Goal: Transaction & Acquisition: Purchase product/service

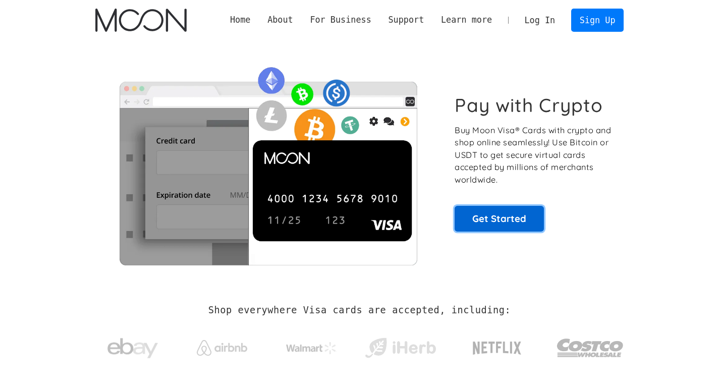
click at [503, 221] on link "Get Started" at bounding box center [499, 218] width 89 height 25
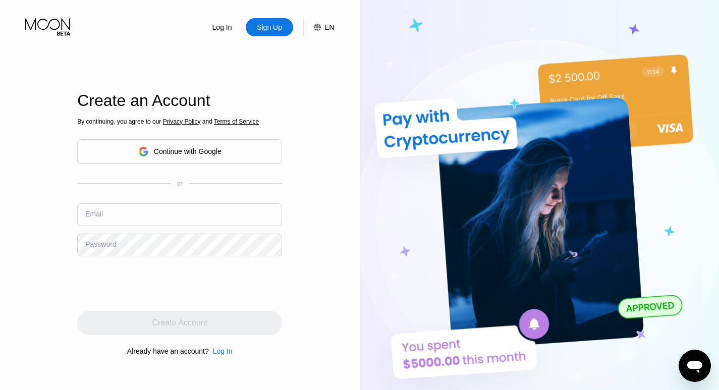
click at [136, 210] on input "text" at bounding box center [179, 214] width 205 height 23
type input "[EMAIL_ADDRESS][DOMAIN_NAME]"
click at [110, 242] on div "Password" at bounding box center [100, 244] width 31 height 8
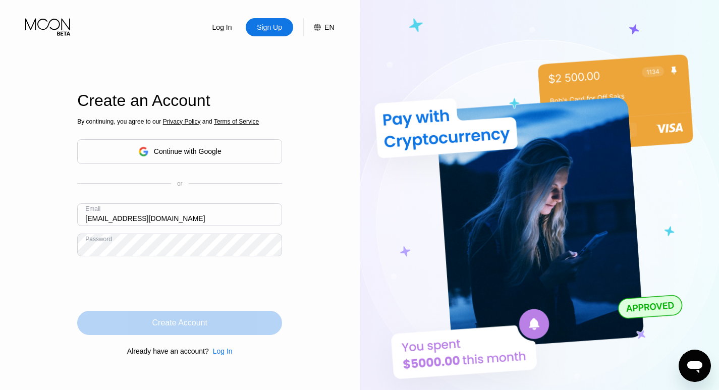
click at [214, 318] on div "Create Account" at bounding box center [179, 323] width 205 height 24
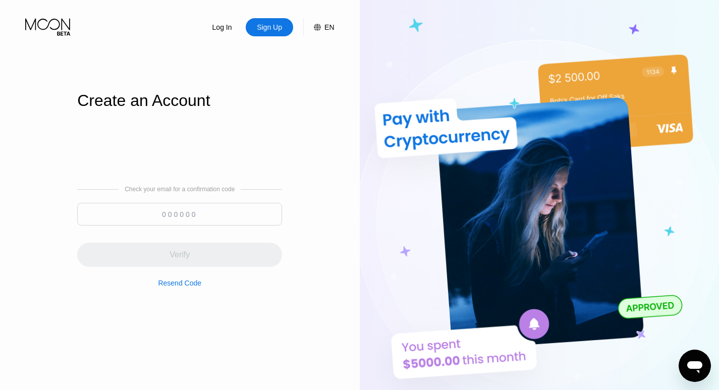
paste input "484813"
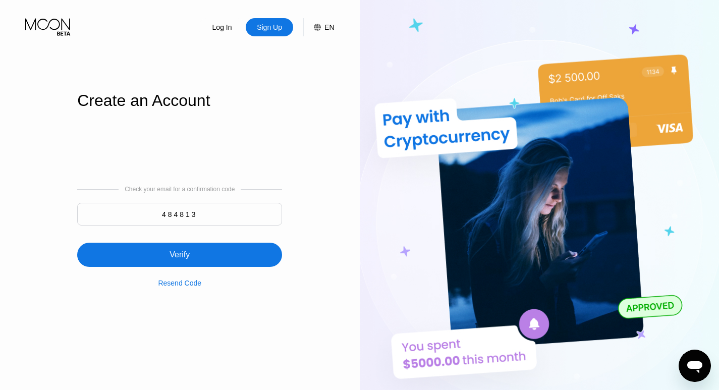
type input "484813"
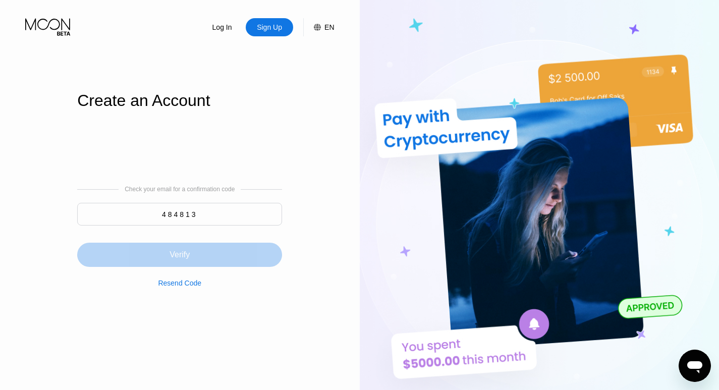
click at [203, 259] on div "Verify" at bounding box center [179, 255] width 205 height 24
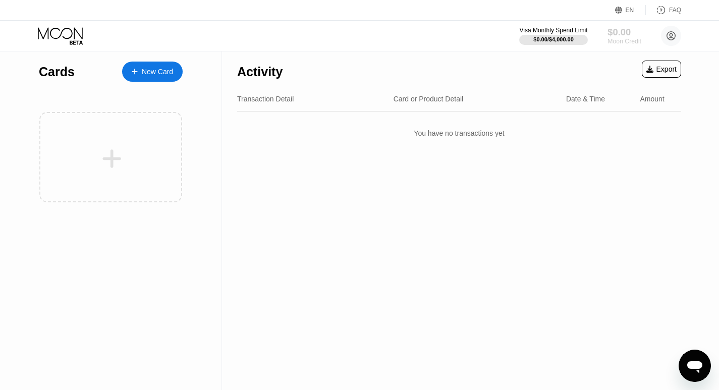
click at [618, 30] on div "$0.00" at bounding box center [624, 32] width 34 height 11
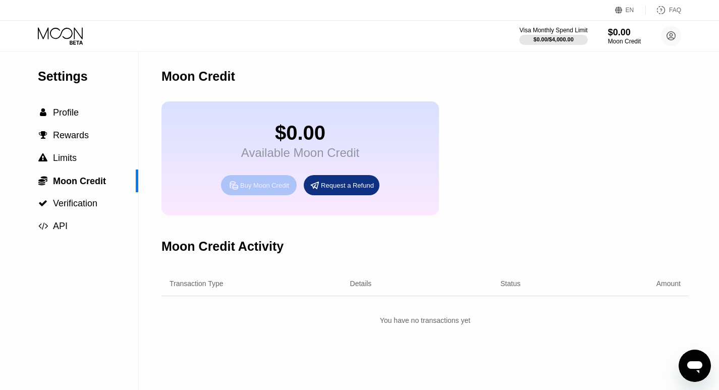
click at [262, 189] on div "Buy Moon Credit" at bounding box center [264, 185] width 49 height 9
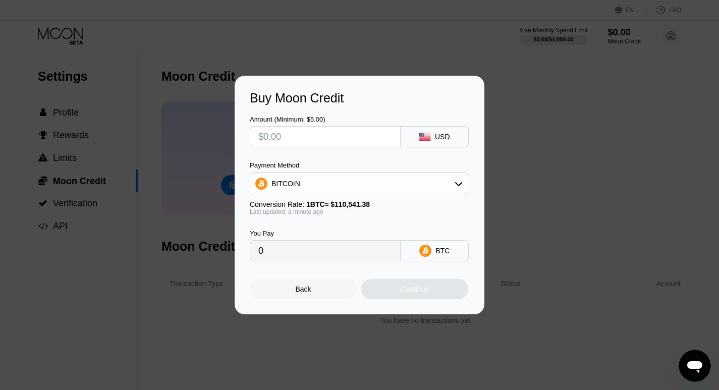
click at [266, 135] on input "text" at bounding box center [325, 137] width 134 height 20
type input "$5"
type input "0.00004524"
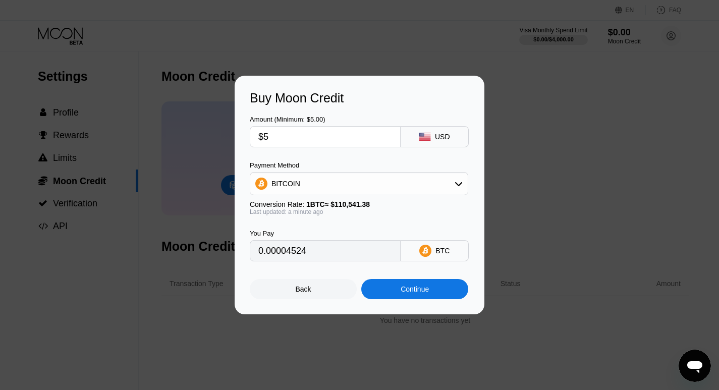
type input "$5"
drag, startPoint x: 310, startPoint y: 255, endPoint x: 253, endPoint y: 253, distance: 57.0
click at [253, 253] on div "0.00004524" at bounding box center [325, 250] width 151 height 21
drag, startPoint x: 275, startPoint y: 253, endPoint x: 334, endPoint y: 271, distance: 61.4
click at [334, 271] on div "Back Continue" at bounding box center [359, 280] width 219 height 38
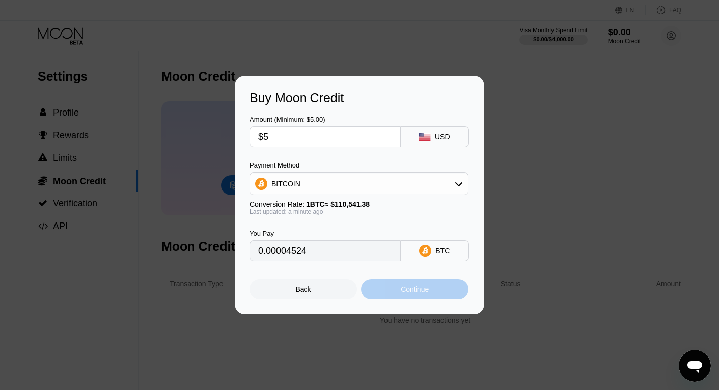
click at [408, 291] on div "Continue" at bounding box center [415, 289] width 28 height 8
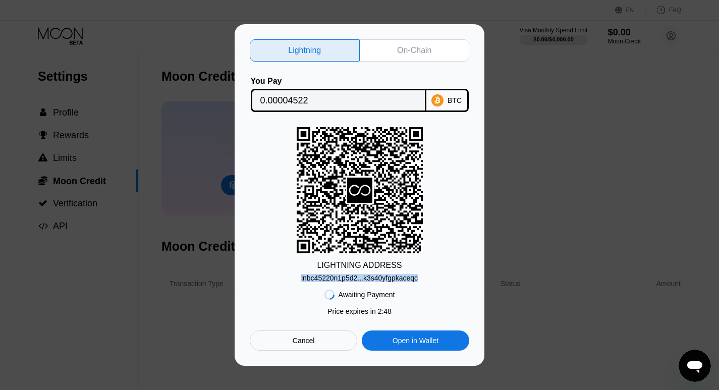
drag, startPoint x: 419, startPoint y: 277, endPoint x: 284, endPoint y: 277, distance: 134.7
click at [284, 277] on div "LIGHTNING ADDRESS lnbc45220n1p5d2...k3s40yfgpkaceqc" at bounding box center [359, 204] width 219 height 155
copy div "lnbc45220n1p5d2...k3s40yfgpkaceqc"
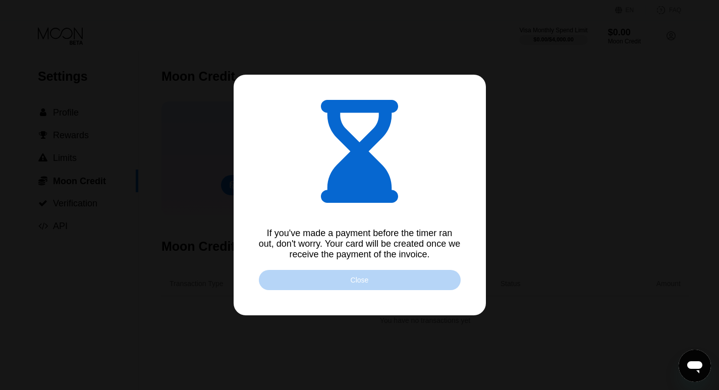
click at [402, 282] on div "Close" at bounding box center [360, 280] width 202 height 20
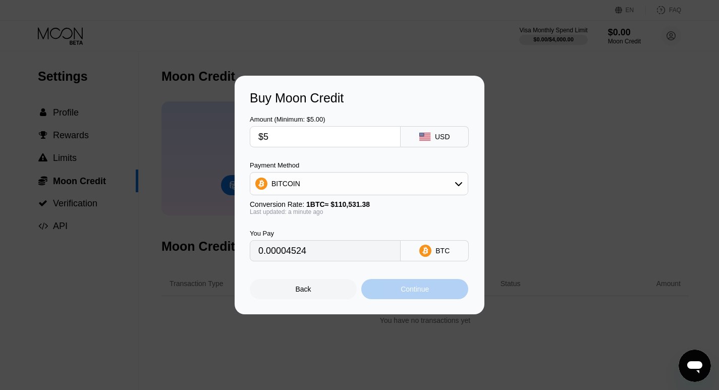
click at [406, 291] on div "Continue" at bounding box center [415, 289] width 28 height 8
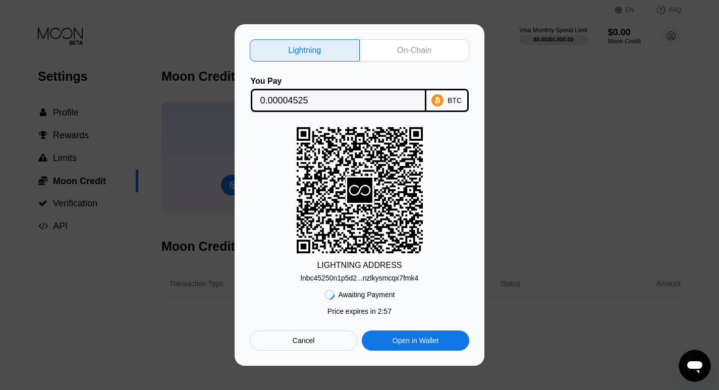
drag, startPoint x: 423, startPoint y: 276, endPoint x: 384, endPoint y: 274, distance: 38.9
click at [384, 274] on div "LIGHTNING ADDRESS lnbc45250n1p5d2...nzlkysmcqx7fmk4" at bounding box center [359, 204] width 219 height 155
drag, startPoint x: 419, startPoint y: 273, endPoint x: 389, endPoint y: 281, distance: 31.1
click at [389, 281] on div "LIGHTNING ADDRESS lnbc45250n1p5d2...nzlkysmcqx7fmk4" at bounding box center [359, 204] width 219 height 155
drag, startPoint x: 424, startPoint y: 276, endPoint x: 275, endPoint y: 279, distance: 148.9
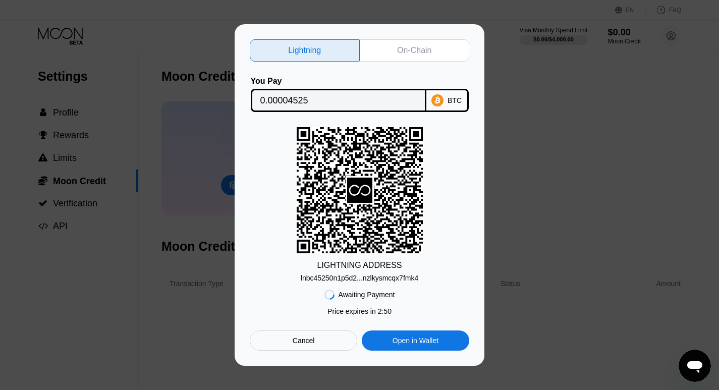
click at [279, 278] on div "LIGHTNING ADDRESS lnbc45250n1p5d2...nzlkysmcqx7fmk4" at bounding box center [359, 204] width 219 height 155
drag, startPoint x: 417, startPoint y: 275, endPoint x: 321, endPoint y: 277, distance: 96.4
click at [321, 277] on div "LIGHTNING ADDRESS lnbc45250n1p5d2...nzlkysmcqx7fmk4" at bounding box center [359, 204] width 219 height 155
drag, startPoint x: 418, startPoint y: 275, endPoint x: 256, endPoint y: 270, distance: 162.0
click at [256, 270] on div "LIGHTNING ADDRESS lnbc45250n1p5d2...nzlkysmcqx7fmk4" at bounding box center [359, 204] width 219 height 155
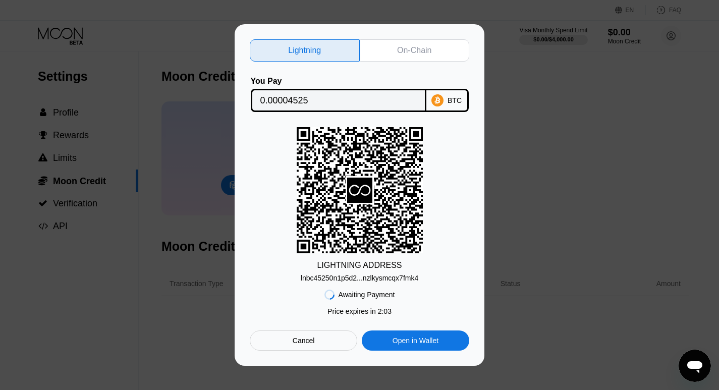
drag, startPoint x: 419, startPoint y: 275, endPoint x: 260, endPoint y: 271, distance: 159.5
click at [260, 271] on div "LIGHTNING ADDRESS lnbc45250n1p5d2...nzlkysmcqx7fmk4" at bounding box center [359, 204] width 219 height 155
drag, startPoint x: 301, startPoint y: 279, endPoint x: 403, endPoint y: 281, distance: 102.4
click at [499, 285] on div "Lightning On-Chain You Pay 0.00004525 BTC LIGHTNING ADDRESS lnbc45250n1p5d2...n…" at bounding box center [359, 195] width 719 height 342
drag, startPoint x: 401, startPoint y: 276, endPoint x: 434, endPoint y: 285, distance: 34.5
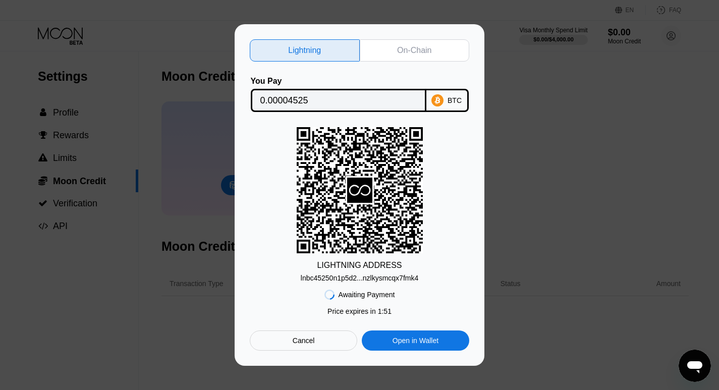
click at [434, 285] on div "Awaiting Payment Price expires in 1 : 51 Cancel Open in Wallet" at bounding box center [359, 316] width 219 height 69
click at [312, 282] on div "lnbc45250n1p5d2...nzlkysmcqx7fmk4" at bounding box center [360, 278] width 118 height 8
click at [311, 281] on div "lnbc45250n1p5d2...nzlkysmcqx7fmk4" at bounding box center [360, 278] width 118 height 8
drag, startPoint x: 248, startPoint y: 265, endPoint x: 275, endPoint y: 272, distance: 27.5
click at [250, 265] on div "Lightning On-Chain You Pay 0.00004525 BTC LIGHTNING ADDRESS lnbc45250n1p5d2...n…" at bounding box center [360, 195] width 250 height 342
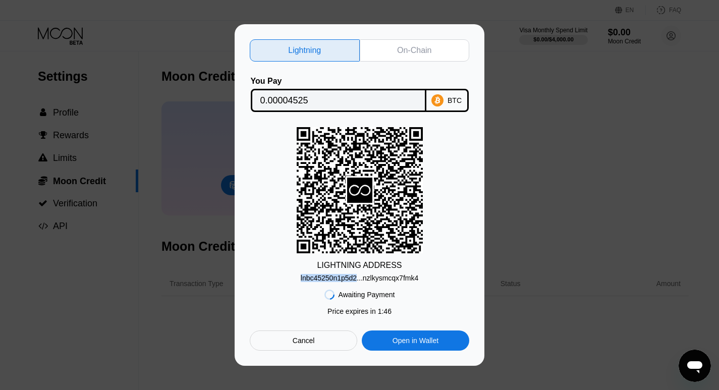
click at [400, 289] on div "Awaiting Payment Price expires in 1 : 46 Cancel Open in Wallet" at bounding box center [359, 316] width 219 height 69
click at [406, 275] on div "lnbc45250n1p5d2...nzlkysmcqx7fmk4" at bounding box center [360, 278] width 118 height 8
click at [314, 274] on div "lnbc45250n1p5d2...nzlkysmcqx7fmk4" at bounding box center [360, 278] width 118 height 8
drag, startPoint x: 316, startPoint y: 276, endPoint x: 330, endPoint y: 277, distance: 13.7
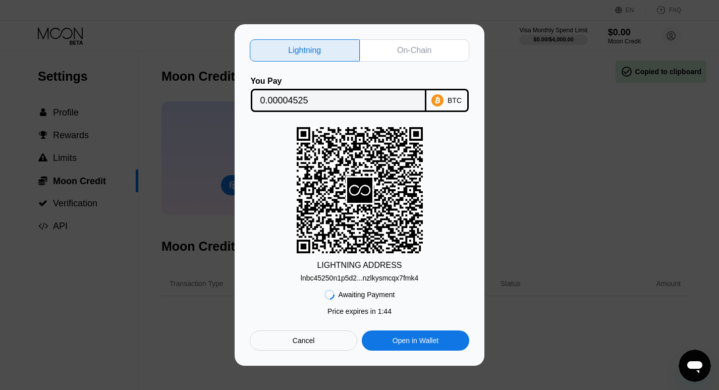
click at [317, 276] on div "lnbc45250n1p5d2...nzlkysmcqx7fmk4" at bounding box center [360, 278] width 118 height 8
drag, startPoint x: 330, startPoint y: 277, endPoint x: 330, endPoint y: 263, distance: 14.1
click at [330, 263] on div "LIGHTNING ADDRESS lnbc45250n1p5d2...nzlkysmcqx7fmk4" at bounding box center [359, 204] width 219 height 155
click at [293, 282] on div "LIGHTNING ADDRESS lnbc45250n1p5d2...nzlkysmcqx7fmk4" at bounding box center [359, 204] width 219 height 155
click at [307, 280] on div "lnbc45250n1p5d2...nzlkysmcqx7fmk4" at bounding box center [360, 278] width 118 height 8
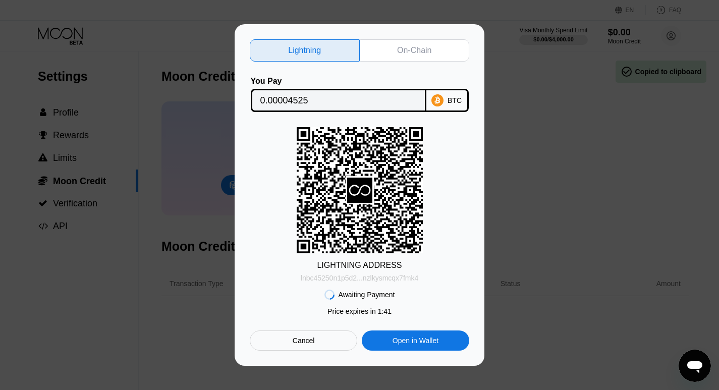
click at [304, 277] on div "lnbc45250n1p5d2...nzlkysmcqx7fmk4" at bounding box center [360, 278] width 118 height 8
drag, startPoint x: 304, startPoint y: 277, endPoint x: 426, endPoint y: 279, distance: 122.1
click at [426, 279] on div "LIGHTNING ADDRESS lnbc45250n1p5d2...nzlkysmcqx7fmk4" at bounding box center [359, 204] width 219 height 155
copy div "lnbc45250n1p5d2...nzlkysmcqx7fmk4"
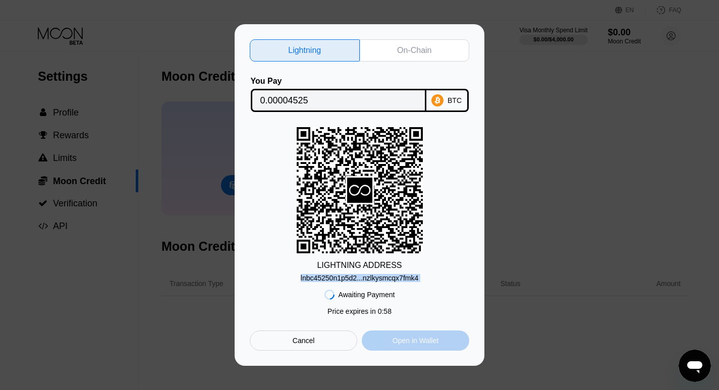
click at [410, 344] on div "Open in Wallet" at bounding box center [416, 340] width 46 height 9
click at [436, 218] on div "LIGHTNING ADDRESS lnbc45250n1p5d2...nzlkysmcqx7fmk4" at bounding box center [359, 204] width 219 height 155
click at [438, 248] on div "LIGHTNING ADDRESS lnbc45250n1p5d2...nzlkysmcqx7fmk4" at bounding box center [359, 204] width 219 height 155
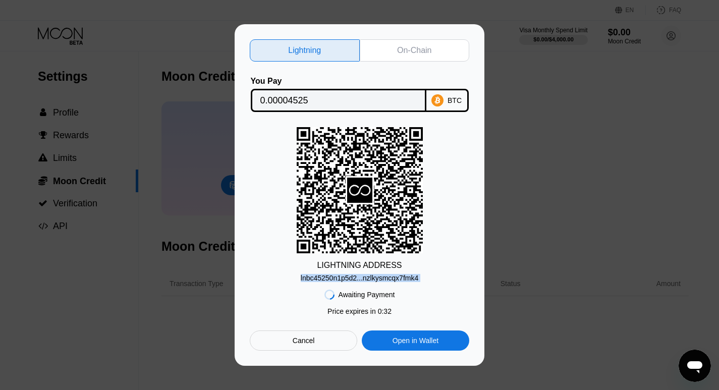
click at [438, 247] on div "LIGHTNING ADDRESS lnbc45250n1p5d2...nzlkysmcqx7fmk4" at bounding box center [359, 204] width 219 height 155
click at [438, 246] on div "LIGHTNING ADDRESS lnbc45250n1p5d2...nzlkysmcqx7fmk4" at bounding box center [359, 204] width 219 height 155
click at [404, 45] on div "On-Chain" at bounding box center [414, 50] width 34 height 10
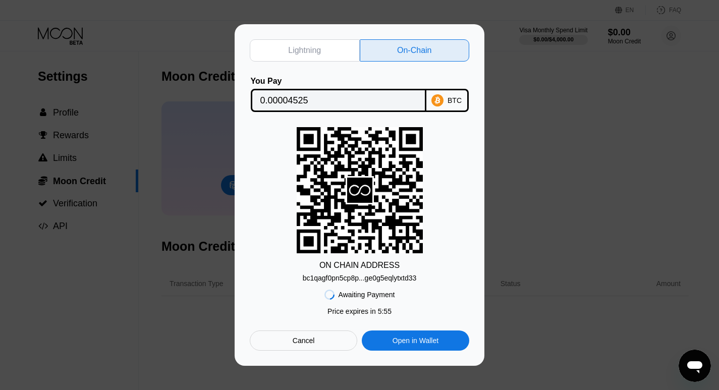
drag, startPoint x: 417, startPoint y: 278, endPoint x: 286, endPoint y: 273, distance: 131.8
click at [286, 273] on div "ON CHAIN ADDRESS bc1qagf0pn5cp8p...ge0g5eqlytxtd33" at bounding box center [359, 204] width 219 height 155
drag, startPoint x: 300, startPoint y: 277, endPoint x: 438, endPoint y: 281, distance: 137.8
click at [438, 281] on div "ON CHAIN ADDRESS bc1qagf0pn5cp8p...ge0g5eqlytxtd33" at bounding box center [359, 204] width 219 height 155
drag, startPoint x: 418, startPoint y: 275, endPoint x: 290, endPoint y: 277, distance: 128.2
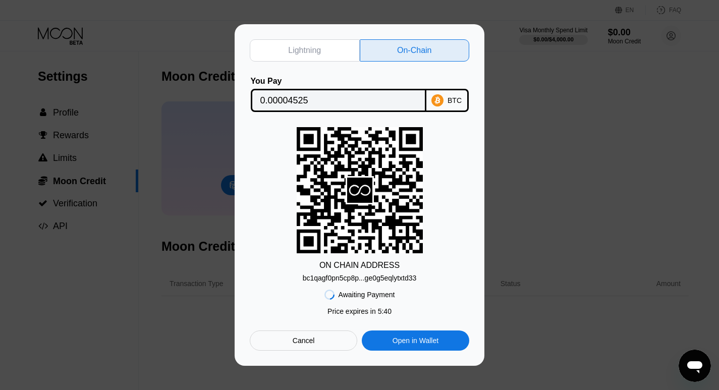
click at [290, 277] on div "ON CHAIN ADDRESS bc1qagf0pn5cp8p...ge0g5eqlytxtd33" at bounding box center [359, 204] width 219 height 155
drag, startPoint x: 421, startPoint y: 281, endPoint x: 289, endPoint y: 275, distance: 131.8
click at [333, 273] on div "ON CHAIN ADDRESS bc1qagf0pn5cp8p...ge0g5eqlytxtd33" at bounding box center [359, 204] width 219 height 155
drag, startPoint x: 294, startPoint y: 279, endPoint x: 330, endPoint y: 284, distance: 36.6
drag, startPoint x: 330, startPoint y: 284, endPoint x: 296, endPoint y: 283, distance: 34.3
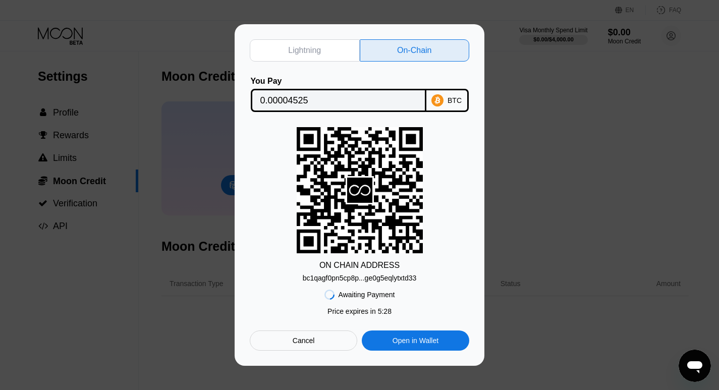
click at [296, 282] on div "ON CHAIN ADDRESS bc1qagf0pn5cp8p...ge0g5eqlytxtd33" at bounding box center [359, 204] width 219 height 155
drag, startPoint x: 296, startPoint y: 283, endPoint x: 306, endPoint y: 281, distance: 10.7
click at [304, 281] on div "ON CHAIN ADDRESS bc1qagf0pn5cp8p...ge0g5eqlytxtd33" at bounding box center [359, 204] width 219 height 155
click at [308, 280] on div "bc1qagf0pn5cp8p...ge0g5eqlytxtd33" at bounding box center [360, 278] width 114 height 8
drag, startPoint x: 308, startPoint y: 280, endPoint x: 287, endPoint y: 268, distance: 24.4
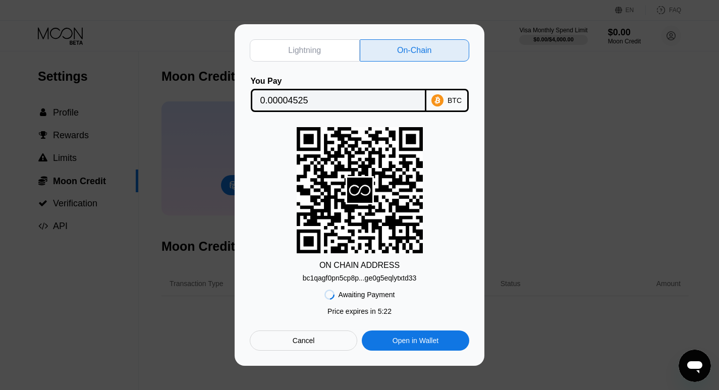
click at [287, 268] on div "ON CHAIN ADDRESS bc1qagf0pn5cp8p...ge0g5eqlytxtd33" at bounding box center [359, 204] width 219 height 155
drag, startPoint x: 415, startPoint y: 278, endPoint x: 302, endPoint y: 273, distance: 113.6
click at [302, 273] on div "ON CHAIN ADDRESS bc1qagf0pn5cp8p...ge0g5eqlytxtd33" at bounding box center [359, 204] width 219 height 155
copy div "bc1qagf0pn5cp8p...ge0g5eqlytxtd33"
click at [321, 341] on div "Cancel" at bounding box center [303, 340] width 107 height 20
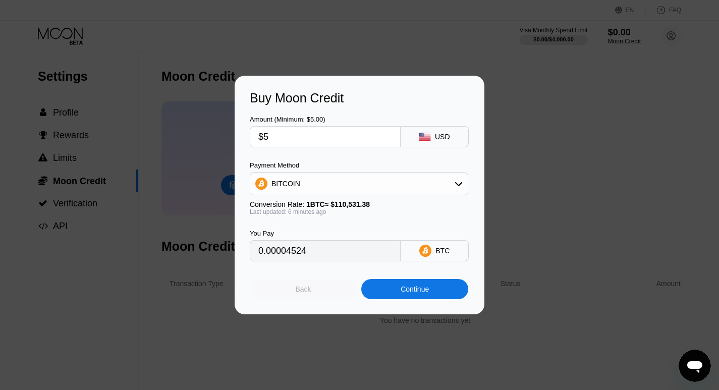
click at [307, 290] on div "Back" at bounding box center [304, 289] width 16 height 8
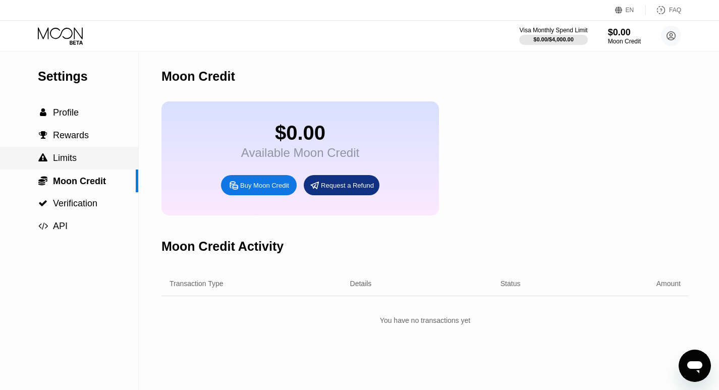
click at [62, 158] on span "Limits" at bounding box center [65, 158] width 24 height 10
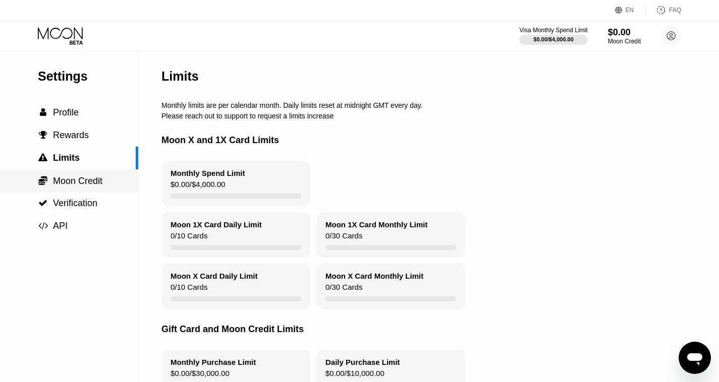
click at [74, 182] on span "Moon Credit" at bounding box center [77, 181] width 49 height 10
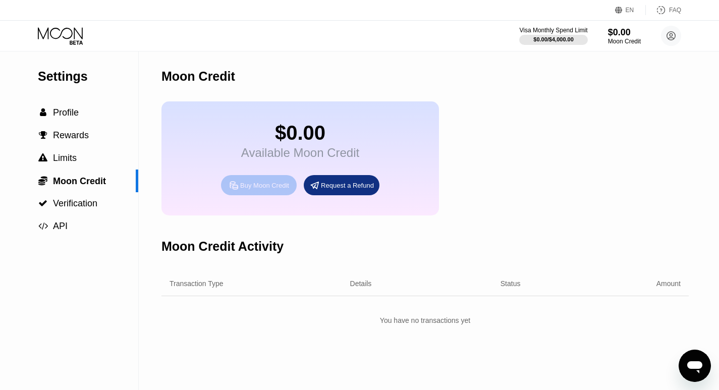
click at [271, 190] on div "Buy Moon Credit" at bounding box center [264, 185] width 49 height 9
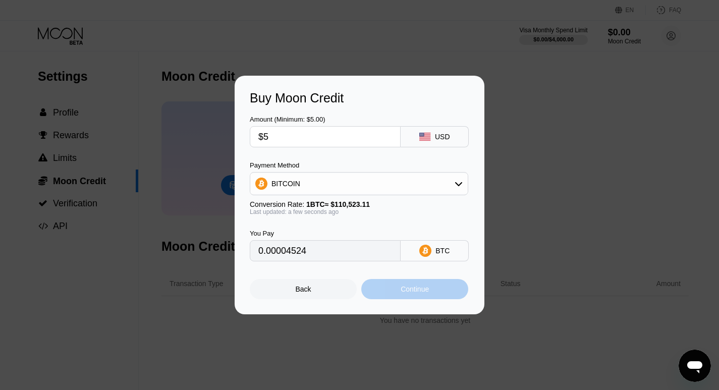
click at [413, 292] on div "Continue" at bounding box center [415, 289] width 28 height 8
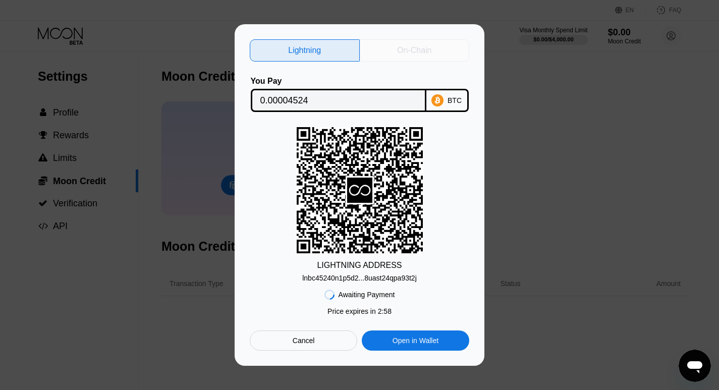
click at [419, 50] on div "On-Chain" at bounding box center [414, 50] width 34 height 10
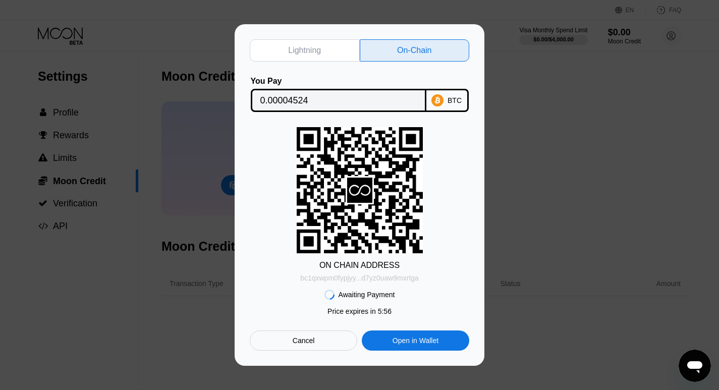
click at [378, 281] on div "bc1qxwpm0fypjyy...d7yz0uaw9mxrtga" at bounding box center [359, 278] width 119 height 8
drag, startPoint x: 378, startPoint y: 281, endPoint x: 637, endPoint y: 236, distance: 262.6
click at [637, 236] on div "Lightning On-Chain You Pay 0.00004524 BTC ON CHAIN ADDRESS bc1qxwpm0fypjyy...d7…" at bounding box center [359, 195] width 719 height 342
drag, startPoint x: 418, startPoint y: 281, endPoint x: 355, endPoint y: 282, distance: 63.1
click at [355, 282] on div "ON CHAIN ADDRESS bc1qxwpm0fypjyy...d7yz0uaw9mxrtga" at bounding box center [359, 204] width 219 height 155
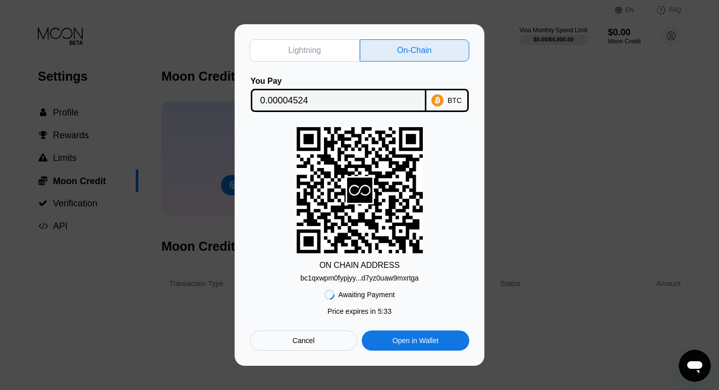
drag, startPoint x: 419, startPoint y: 279, endPoint x: 416, endPoint y: 286, distance: 7.5
click at [377, 282] on div "ON CHAIN ADDRESS bc1qxwpm0fypjyy...d7yz0uaw9mxrtga" at bounding box center [359, 204] width 219 height 155
drag, startPoint x: 417, startPoint y: 281, endPoint x: 301, endPoint y: 277, distance: 116.6
click at [301, 277] on div "bc1qxwpm0fypjyy...d7yz0uaw9mxrtga" at bounding box center [359, 278] width 119 height 8
copy div "bc1qxwpm0fypjyy...d7yz0uaw9mxrtga"
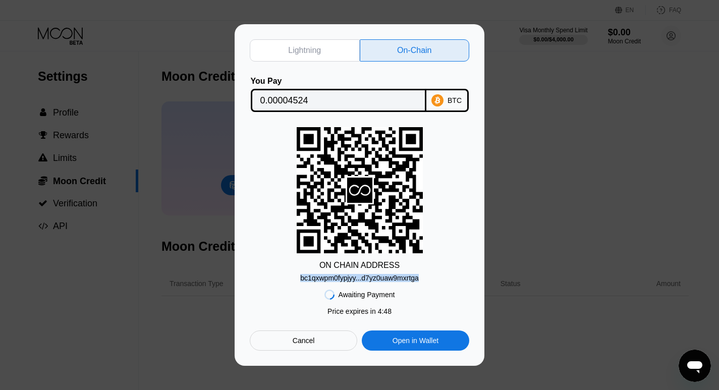
click at [318, 45] on div "Lightning" at bounding box center [304, 50] width 33 height 10
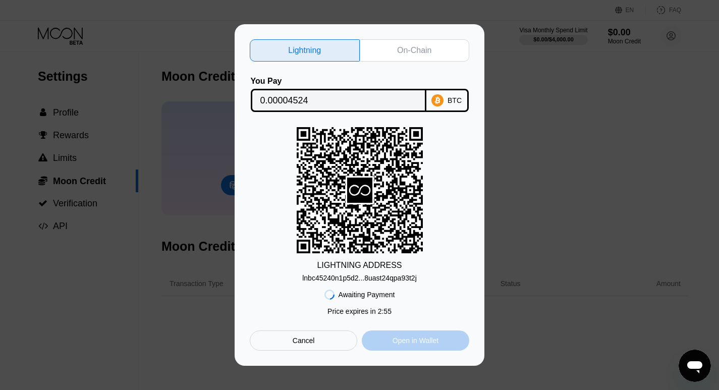
click at [422, 344] on div "Open in Wallet" at bounding box center [416, 340] width 46 height 9
click at [423, 45] on div "On-Chain" at bounding box center [414, 50] width 34 height 10
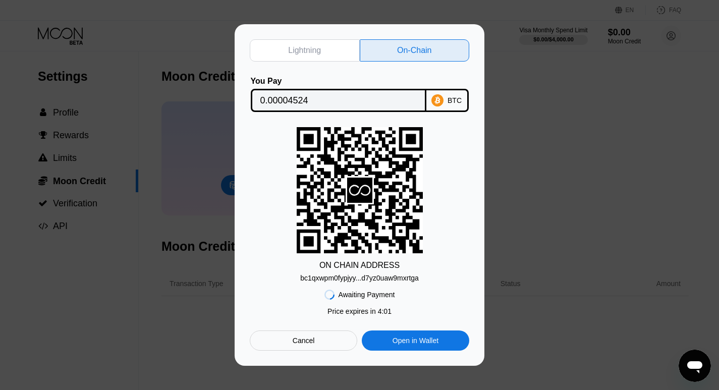
drag, startPoint x: 421, startPoint y: 276, endPoint x: 297, endPoint y: 275, distance: 124.1
click at [297, 275] on div "ON CHAIN ADDRESS bc1qxwpm0fypjyy...d7yz0uaw9mxrtga" at bounding box center [359, 204] width 219 height 155
drag, startPoint x: 297, startPoint y: 275, endPoint x: 402, endPoint y: 280, distance: 105.0
click at [402, 280] on div "ON CHAIN ADDRESS bc1qxwpm0fypjyy...d7yz0uaw9mxrtga" at bounding box center [359, 204] width 219 height 155
click at [402, 280] on div "bc1qxwpm0fypjyy...d7yz0uaw9mxrtga" at bounding box center [359, 278] width 119 height 8
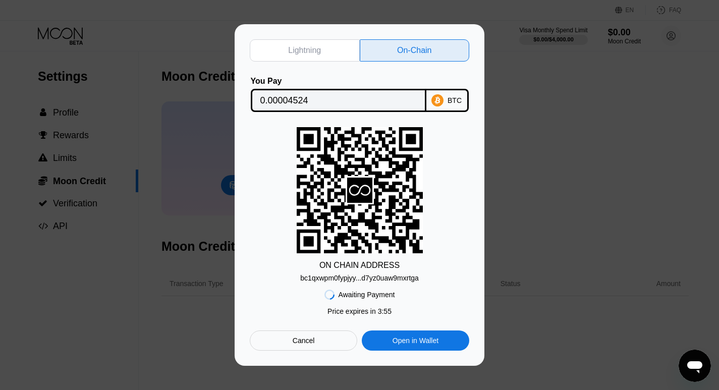
drag, startPoint x: 421, startPoint y: 279, endPoint x: 294, endPoint y: 282, distance: 127.2
click at [294, 282] on div "ON CHAIN ADDRESS bc1qxwpm0fypjyy...d7yz0uaw9mxrtga" at bounding box center [359, 204] width 219 height 155
drag, startPoint x: 304, startPoint y: 278, endPoint x: 428, endPoint y: 283, distance: 124.7
click at [428, 282] on div "ON CHAIN ADDRESS bc1qxwpm0fypjyy...d7yz0uaw9mxrtga" at bounding box center [359, 204] width 219 height 155
click at [290, 286] on div "Awaiting Payment Price expires in 2 : 55 Price expires in 3 : 46 Cancel Open in…" at bounding box center [359, 316] width 219 height 69
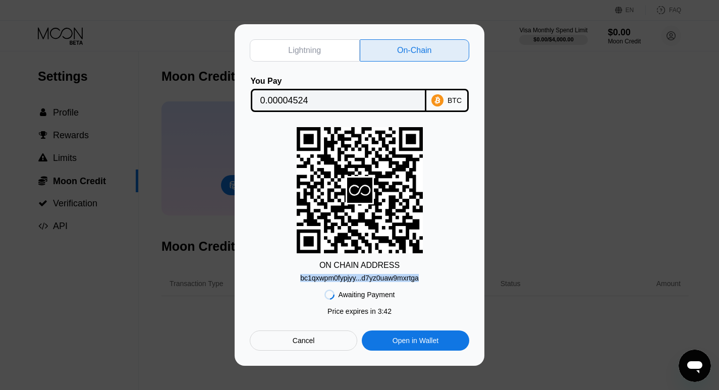
drag, startPoint x: 303, startPoint y: 277, endPoint x: 426, endPoint y: 275, distance: 123.1
click at [426, 275] on div "ON CHAIN ADDRESS bc1qxwpm0fypjyy...d7yz0uaw9mxrtga" at bounding box center [359, 204] width 219 height 155
copy div "bc1qxwpm0fypjyy...d7yz0uaw9mxrtga"
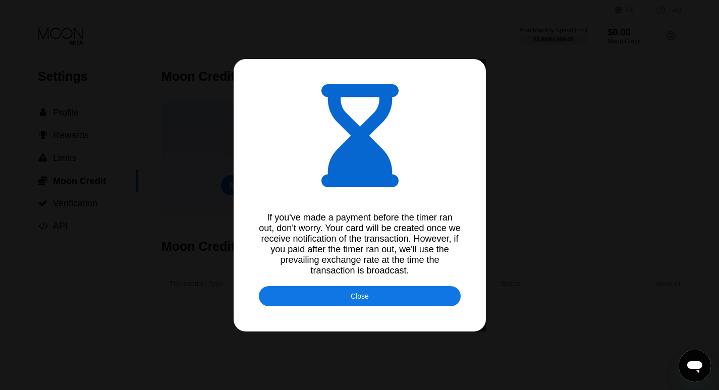
type input "0.00004525"
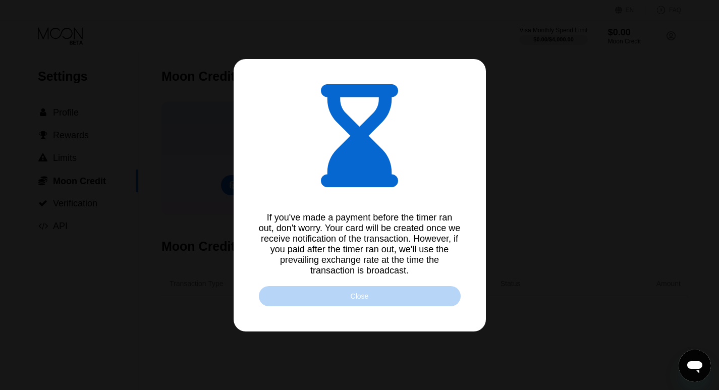
click at [409, 297] on div "Close" at bounding box center [360, 296] width 202 height 20
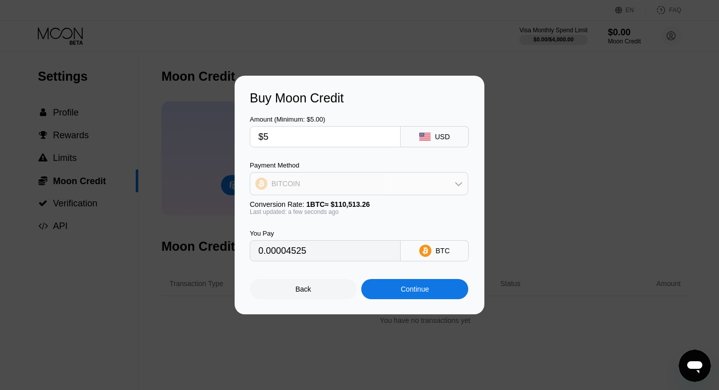
click at [460, 184] on icon at bounding box center [459, 184] width 8 height 8
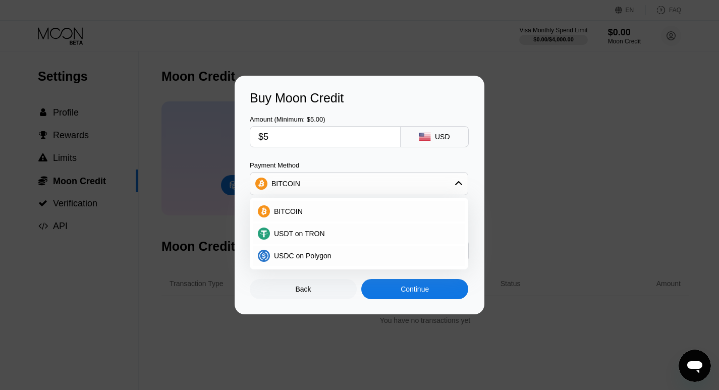
click at [474, 153] on div "Buy Moon Credit Amount (Minimum: $5.00) $5 USD Payment Method BITCOIN BITCOIN U…" at bounding box center [360, 195] width 250 height 239
click at [458, 184] on icon at bounding box center [459, 184] width 8 height 8
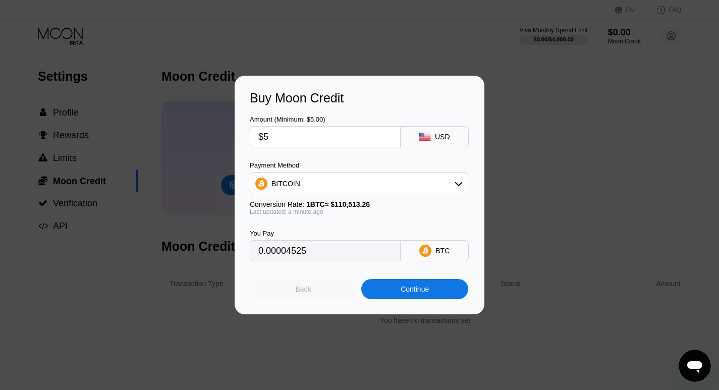
click at [300, 291] on div "Back" at bounding box center [304, 289] width 16 height 8
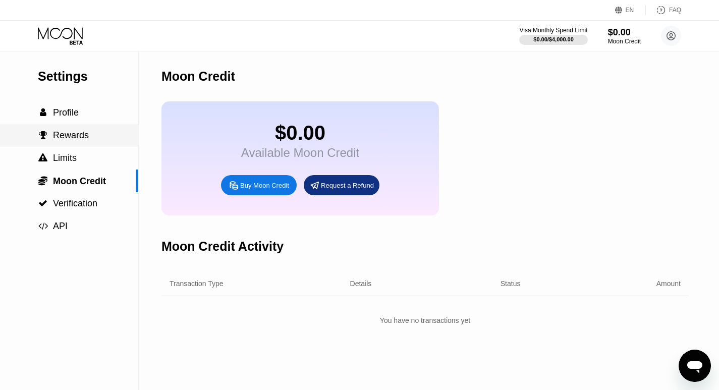
click at [71, 138] on span "Rewards" at bounding box center [71, 135] width 36 height 10
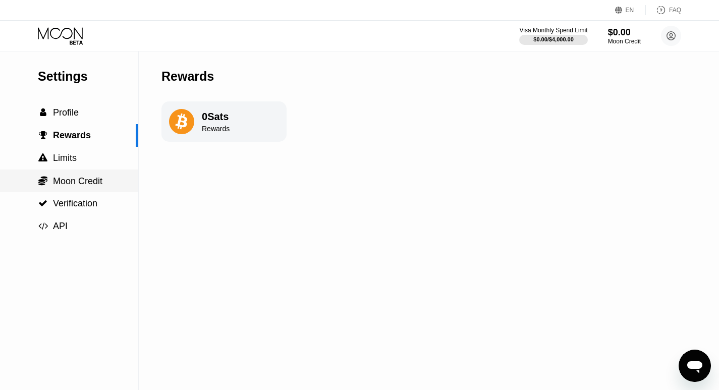
click at [66, 183] on span "Moon Credit" at bounding box center [77, 181] width 49 height 10
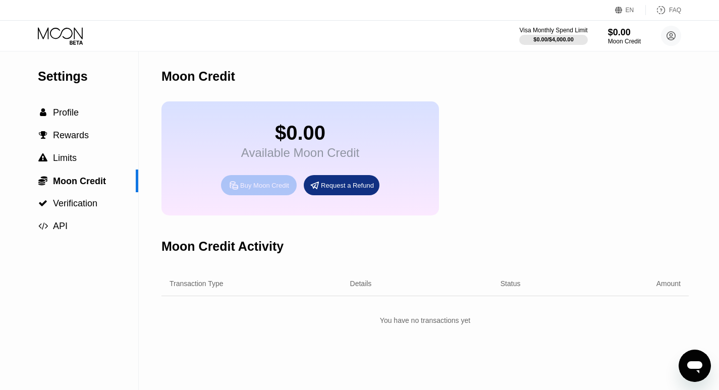
click at [280, 190] on div "Buy Moon Credit" at bounding box center [264, 185] width 49 height 9
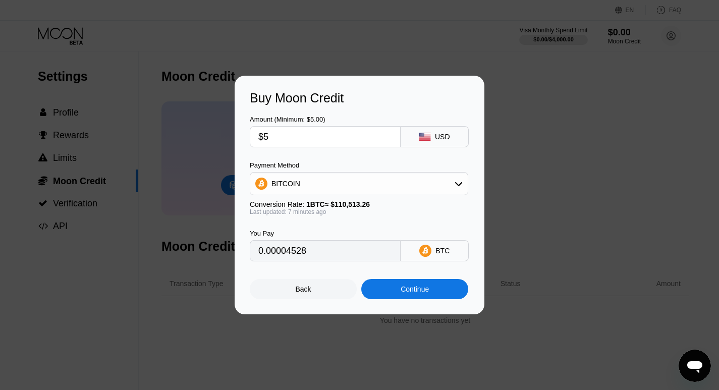
type input "0.00004528"
click at [422, 292] on div "Continue" at bounding box center [415, 289] width 28 height 8
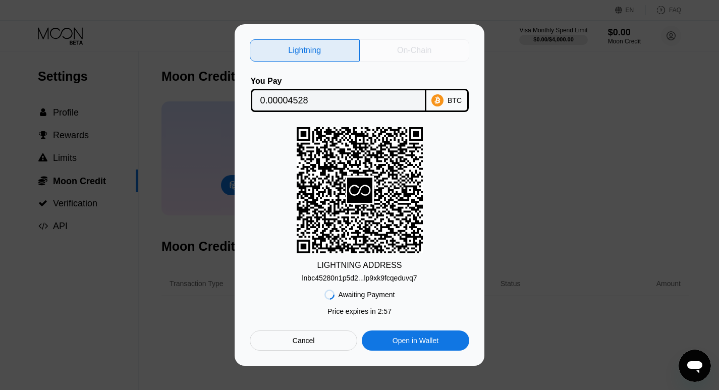
click at [406, 47] on div "On-Chain" at bounding box center [414, 50] width 34 height 10
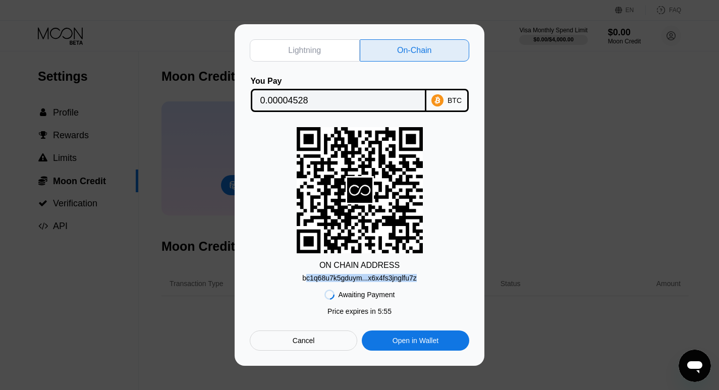
drag, startPoint x: 308, startPoint y: 277, endPoint x: 415, endPoint y: 279, distance: 107.0
click at [415, 279] on div "bc1q68u7k5gduym...x6x4fs3jnglfu7z" at bounding box center [359, 278] width 114 height 8
click at [298, 277] on div "ON CHAIN ADDRESS bc1q68u7k5gduym...x6x4fs3jnglfu7z" at bounding box center [359, 204] width 219 height 155
drag, startPoint x: 298, startPoint y: 277, endPoint x: 421, endPoint y: 268, distance: 123.9
click at [419, 268] on div "ON CHAIN ADDRESS bc1q68u7k5gduym...x6x4fs3jnglfu7z" at bounding box center [359, 204] width 219 height 155
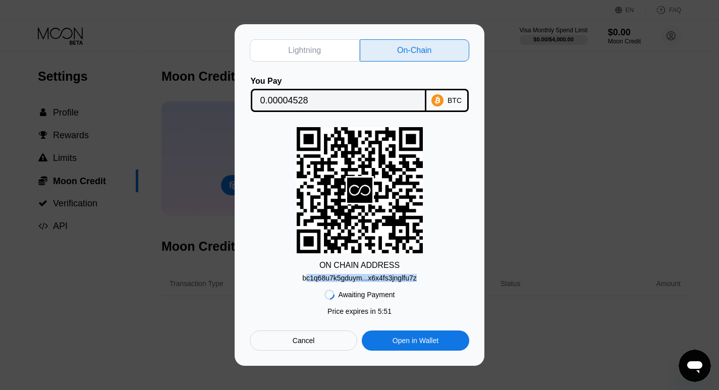
click at [428, 267] on div "ON CHAIN ADDRESS bc1q68u7k5gduym...x6x4fs3jnglfu7z" at bounding box center [359, 204] width 219 height 155
click at [359, 274] on div "bc1q68u7k5gduym...x6x4fs3jnglfu7z" at bounding box center [359, 278] width 114 height 8
drag, startPoint x: 298, startPoint y: 280, endPoint x: 305, endPoint y: 277, distance: 6.9
click at [305, 277] on div "ON CHAIN ADDRESS bc1q68u7k5gduym...x6x4fs3jnglfu7z" at bounding box center [359, 204] width 219 height 155
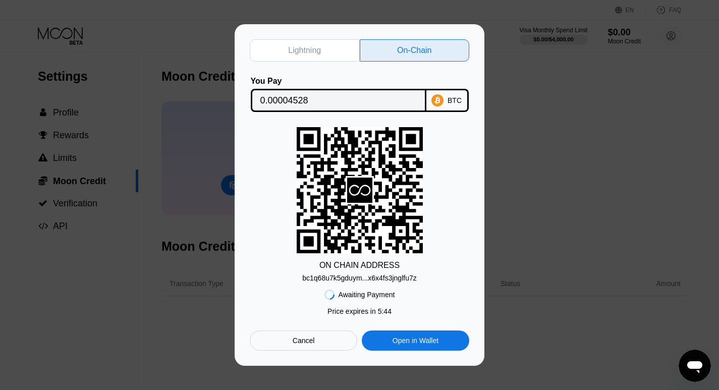
drag, startPoint x: 303, startPoint y: 277, endPoint x: 411, endPoint y: 270, distance: 108.7
click at [411, 270] on div "ON CHAIN ADDRESS bc1q68u7k5gduym...x6x4fs3jnglfu7z" at bounding box center [359, 204] width 219 height 155
drag, startPoint x: 411, startPoint y: 279, endPoint x: 417, endPoint y: 275, distance: 7.4
click at [401, 276] on div "bc1q68u7k5gduym...x6x4fs3jnglfu7z" at bounding box center [359, 278] width 114 height 8
click at [427, 275] on div "ON CHAIN ADDRESS bc1q68u7k5gduym...x6x4fs3jnglfu7z" at bounding box center [359, 204] width 219 height 155
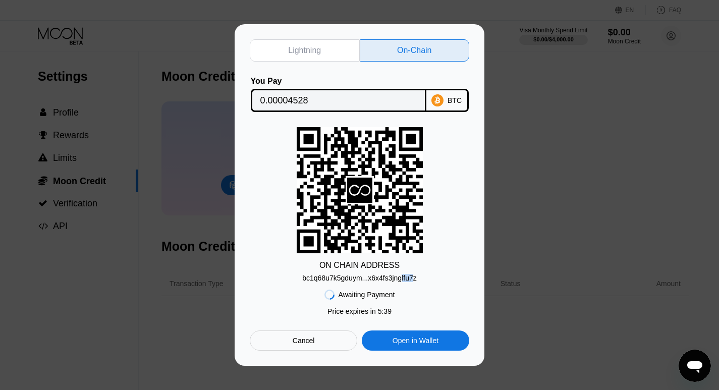
drag, startPoint x: 421, startPoint y: 276, endPoint x: 263, endPoint y: 285, distance: 158.2
click at [263, 285] on div "Lightning On-Chain You Pay 0.00004528 BTC ON CHAIN ADDRESS bc1q68u7k5gduym...x6…" at bounding box center [359, 194] width 219 height 311
click at [424, 278] on div "ON CHAIN ADDRESS bc1q68u7k5gduym...x6x4fs3jnglfu7z" at bounding box center [359, 204] width 219 height 155
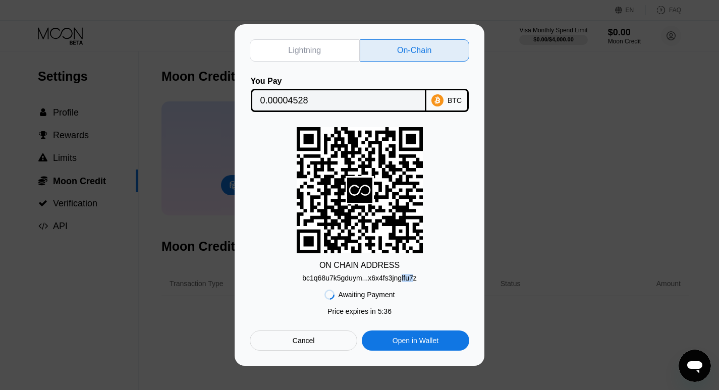
click at [424, 278] on div "ON CHAIN ADDRESS bc1q68u7k5gduym...x6x4fs3jnglfu7z" at bounding box center [359, 204] width 219 height 155
click at [424, 279] on div "ON CHAIN ADDRESS bc1q68u7k5gduym...x6x4fs3jnglfu7z" at bounding box center [359, 204] width 219 height 155
click at [415, 292] on div "Awaiting Payment Price expires in 2 : 53 Price expires in 5 : 34 Cancel Open in…" at bounding box center [359, 316] width 219 height 69
click at [408, 288] on div "Awaiting Payment Price expires in 2 : 53 Price expires in 5 : 33 Cancel Open in…" at bounding box center [359, 316] width 219 height 69
click at [424, 282] on div "ON CHAIN ADDRESS bc1q68u7k5gduym...x6x4fs3jnglfu7z" at bounding box center [359, 204] width 219 height 155
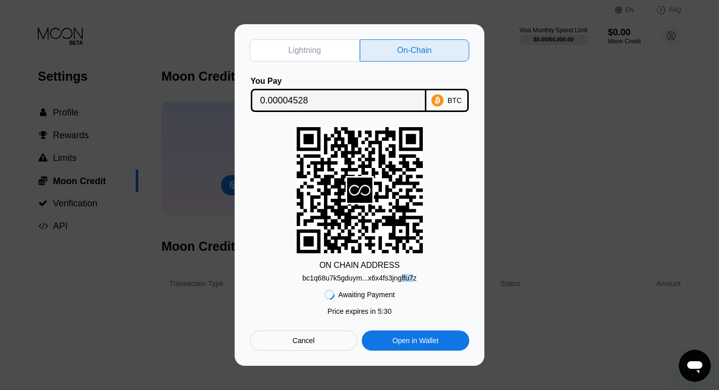
click at [285, 288] on div "Awaiting Payment Price expires in 2 : 53 Price expires in 5 : 30 Cancel Open in…" at bounding box center [359, 316] width 219 height 69
click at [307, 279] on div "bc1q68u7k5gduym...x6x4fs3jnglfu7z" at bounding box center [359, 278] width 114 height 8
drag, startPoint x: 302, startPoint y: 279, endPoint x: 423, endPoint y: 275, distance: 120.6
click at [423, 275] on div "ON CHAIN ADDRESS bc1q68u7k5gduym...x6x4fs3jnglfu7z" at bounding box center [359, 204] width 219 height 155
drag, startPoint x: 419, startPoint y: 279, endPoint x: 284, endPoint y: 287, distance: 135.5
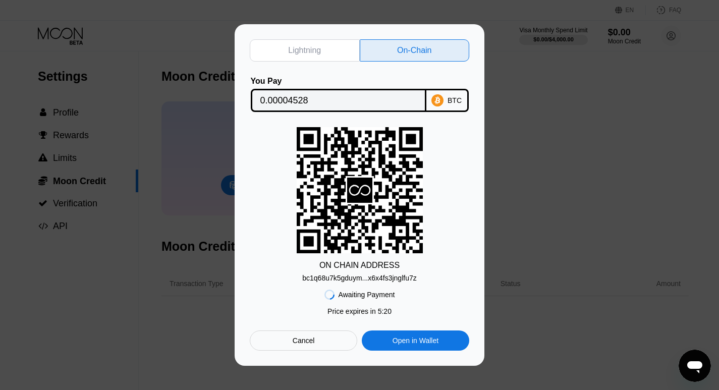
click at [286, 288] on div "Lightning On-Chain You Pay 0.00004528 BTC ON CHAIN ADDRESS bc1q68u7k5gduym...x6…" at bounding box center [359, 194] width 219 height 311
click at [304, 277] on div "bc1q68u7k5gduym...x6x4fs3jnglfu7z" at bounding box center [359, 278] width 114 height 8
click at [325, 344] on div "Cancel" at bounding box center [303, 340] width 107 height 20
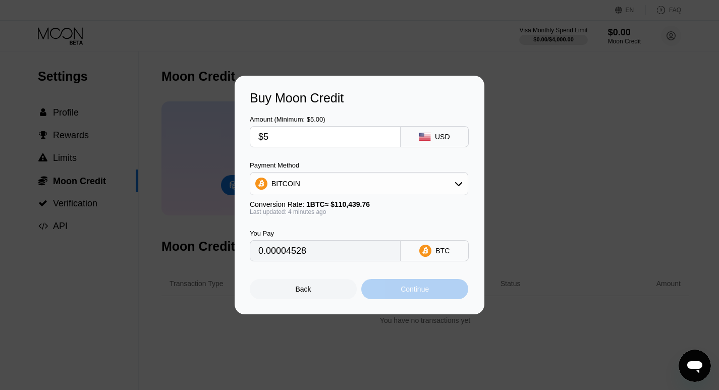
click at [415, 293] on div "Continue" at bounding box center [415, 289] width 28 height 8
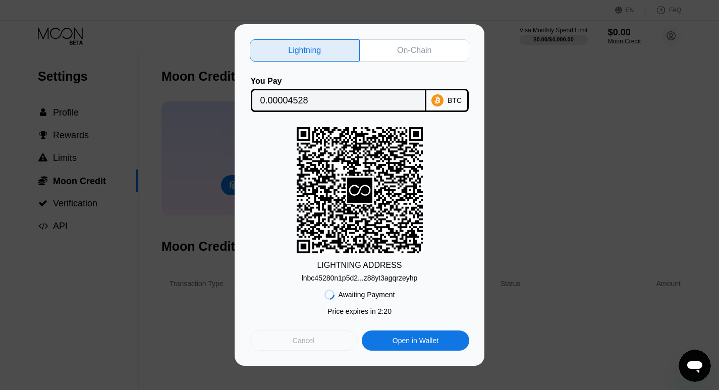
click at [320, 341] on div "Cancel" at bounding box center [303, 340] width 107 height 20
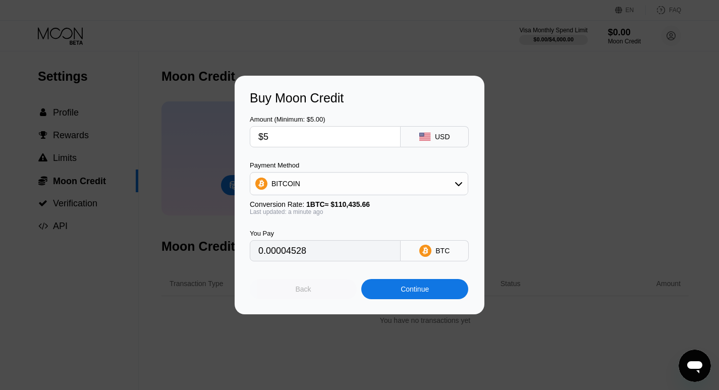
click at [311, 290] on div "Back" at bounding box center [303, 289] width 107 height 20
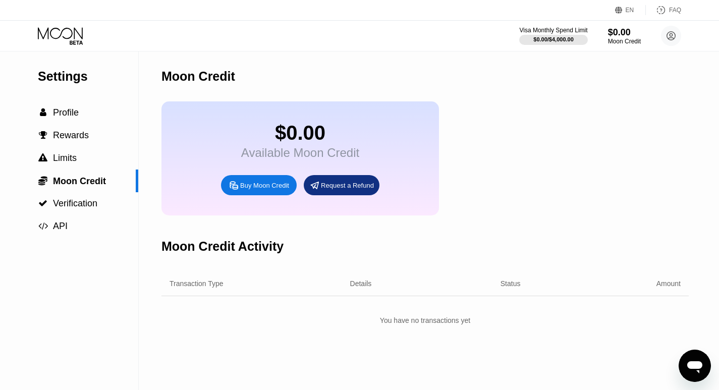
click at [263, 190] on div "Buy Moon Credit" at bounding box center [264, 185] width 49 height 9
type input "0.00004528"
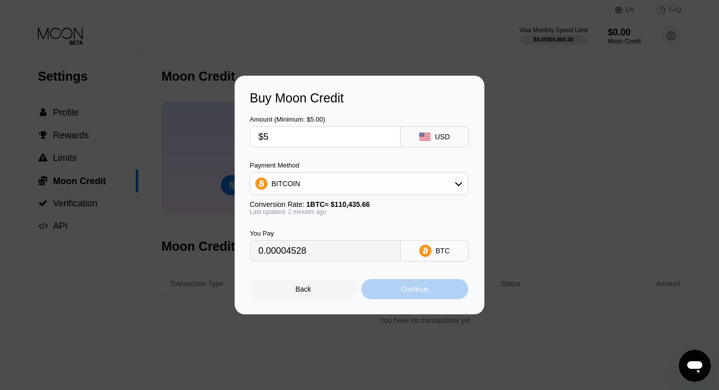
click at [412, 292] on div "Continue" at bounding box center [415, 289] width 28 height 8
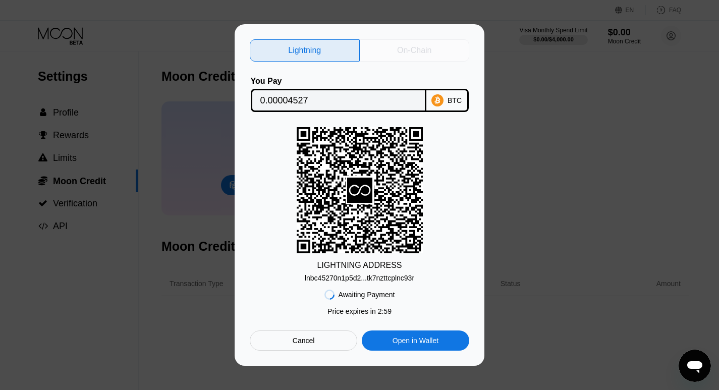
click at [407, 45] on div "On-Chain" at bounding box center [414, 50] width 34 height 10
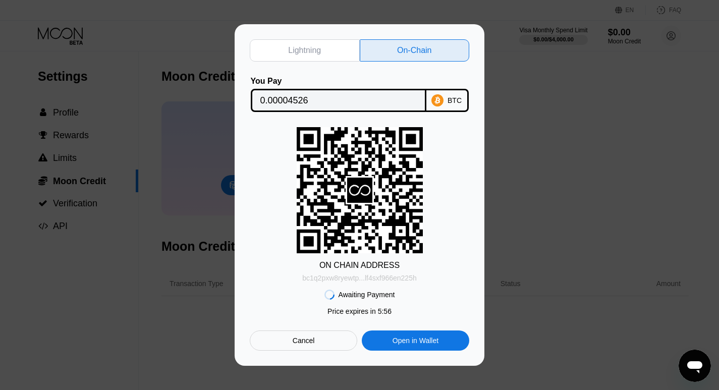
click at [368, 275] on div "bc1q2pxw8ryewtp...lf4sxf966en225h" at bounding box center [359, 278] width 114 height 8
click at [498, 28] on div "Lightning On-Chain You Pay 0.00004526 BTC ON CHAIN ADDRESS bc1q2pxw8ryewtp...lf…" at bounding box center [359, 195] width 719 height 342
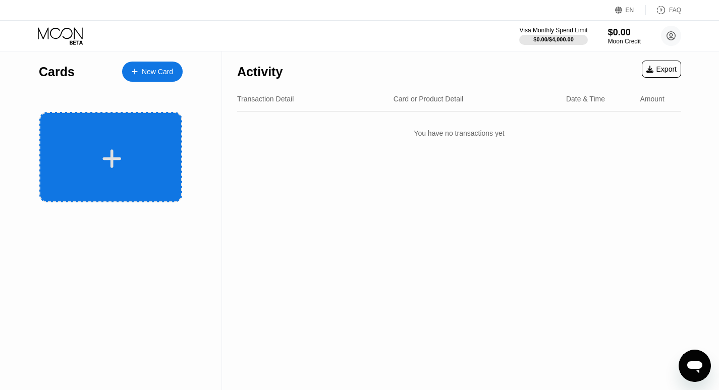
click at [108, 156] on icon at bounding box center [112, 158] width 20 height 23
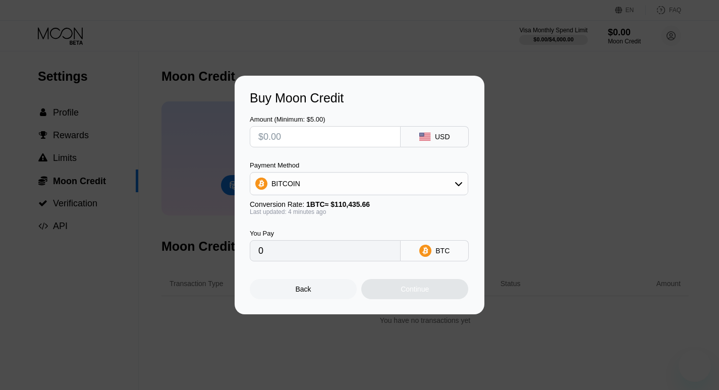
click at [295, 135] on input "text" at bounding box center [325, 137] width 134 height 20
type input "$5"
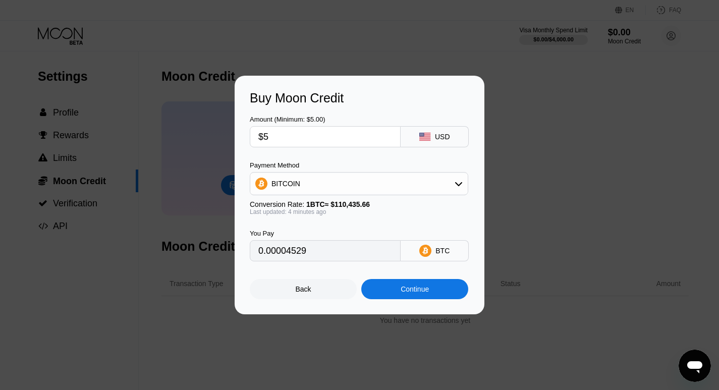
type input "0.00004529"
type input "$5"
click at [414, 293] on div "Continue" at bounding box center [415, 289] width 28 height 8
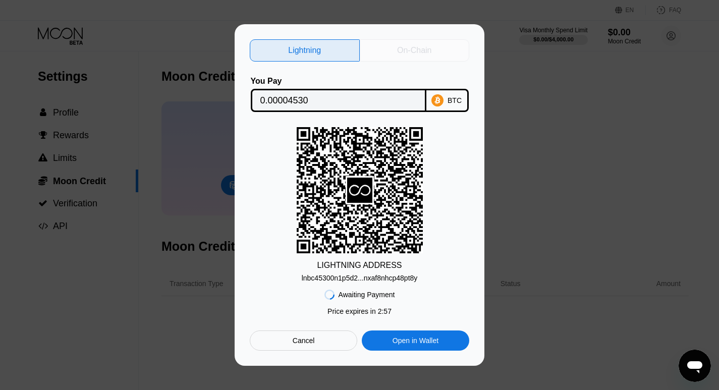
click at [419, 45] on div "On-Chain" at bounding box center [414, 50] width 34 height 10
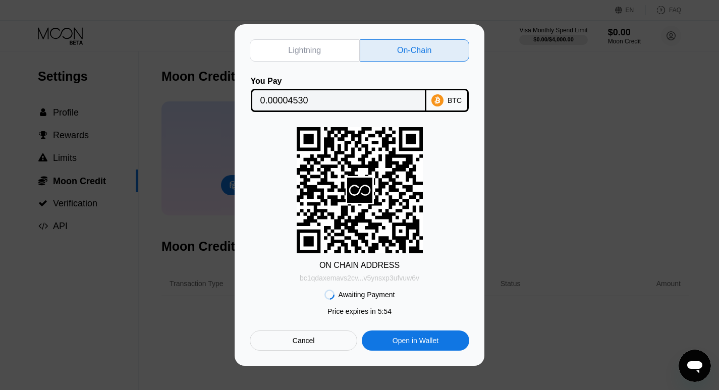
click at [370, 280] on div "bc1qdaxemavs2cv...v5ynsxp3ufvuw6v" at bounding box center [360, 278] width 120 height 8
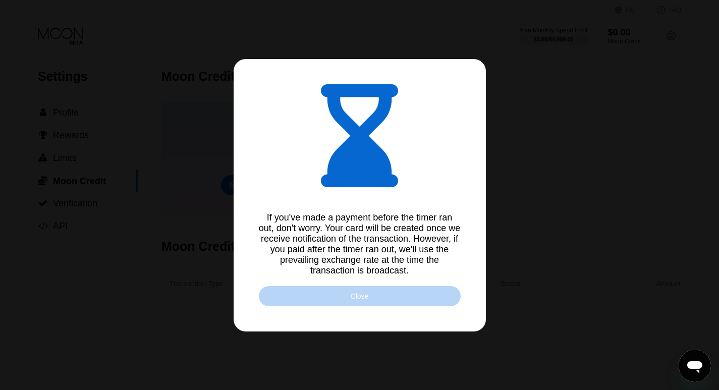
click at [360, 300] on div "Close" at bounding box center [360, 296] width 18 height 8
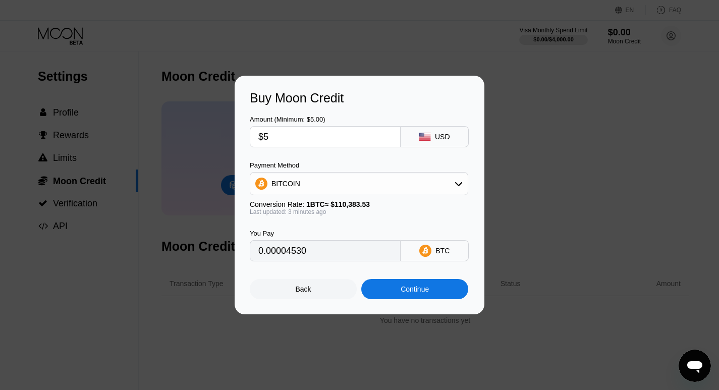
type input "0.00004526"
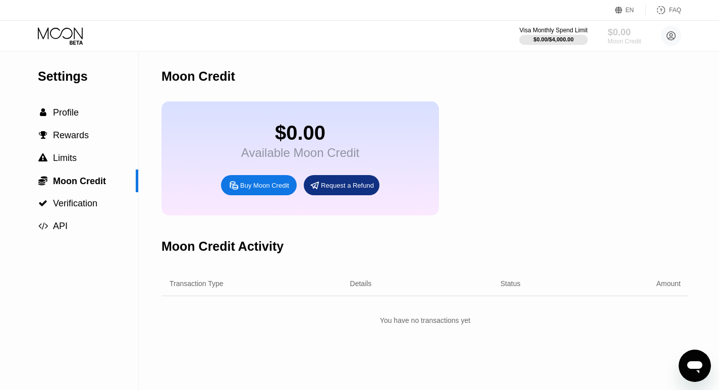
click at [626, 27] on div "$0.00" at bounding box center [624, 32] width 34 height 11
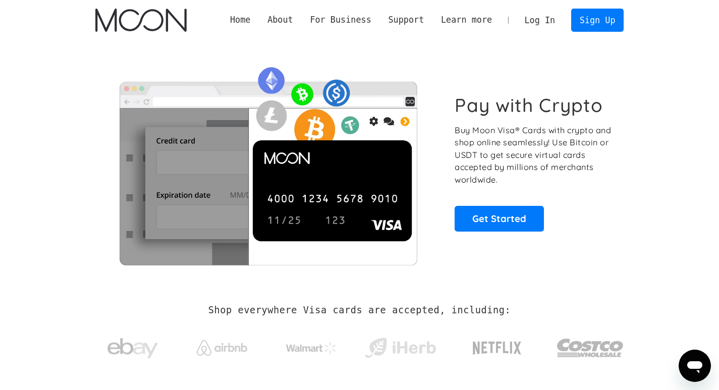
click at [550, 17] on link "Log In" at bounding box center [539, 20] width 47 height 22
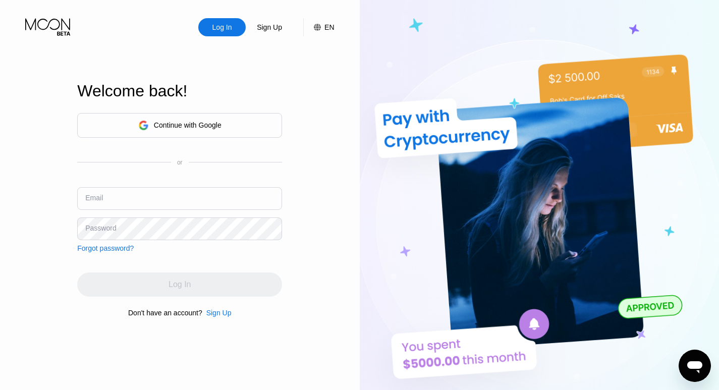
click at [103, 195] on input "text" at bounding box center [179, 198] width 205 height 23
type input "[EMAIL_ADDRESS][DOMAIN_NAME]"
click at [330, 197] on div "Log In Sign Up EN Language Select an item Save Welcome back! Continue with Goog…" at bounding box center [180, 214] width 360 height 429
click at [255, 255] on div "Continue with Google or Email [EMAIL_ADDRESS][DOMAIN_NAME] Password Forgot pass…" at bounding box center [179, 215] width 205 height 205
click at [195, 279] on div "Log In" at bounding box center [179, 284] width 205 height 24
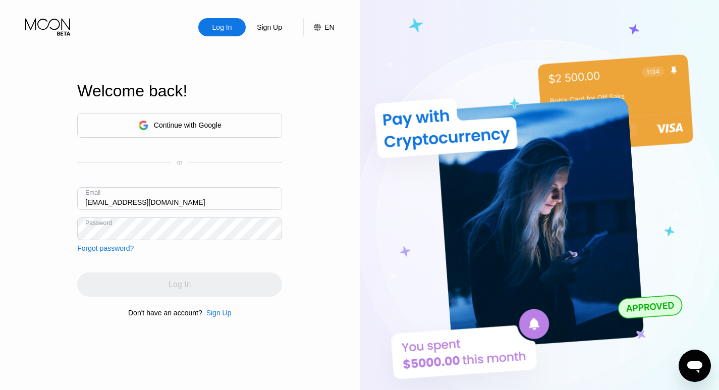
click at [323, 212] on div "Log In Sign Up EN Language Select an item Save Welcome back! Continue with Goog…" at bounding box center [180, 214] width 360 height 429
click at [177, 287] on div "Log In" at bounding box center [179, 284] width 205 height 24
click at [226, 26] on div "Log In" at bounding box center [222, 27] width 22 height 10
click at [140, 194] on input "text" at bounding box center [179, 198] width 205 height 23
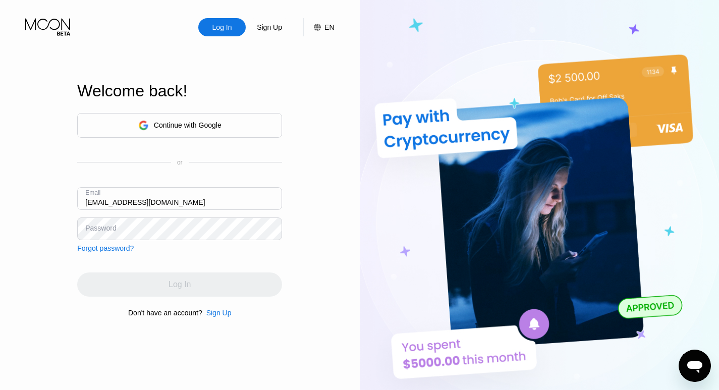
type input "joshkeller1997@hotmail.com"
click at [219, 28] on div "Log In" at bounding box center [222, 27] width 22 height 10
click at [219, 25] on div "Log In" at bounding box center [222, 27] width 22 height 10
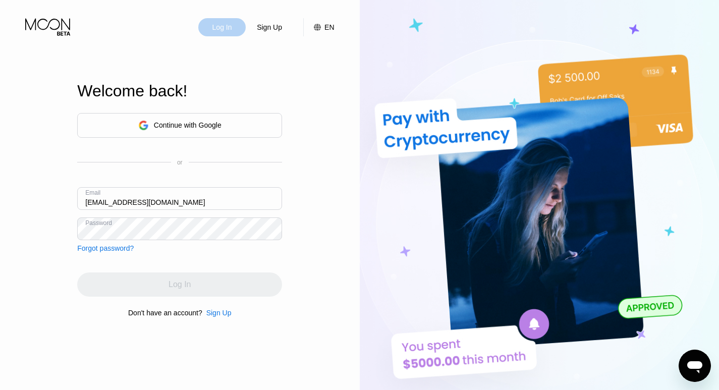
click at [219, 25] on div "Log In" at bounding box center [222, 27] width 22 height 10
click at [217, 26] on div "Log In" at bounding box center [222, 27] width 22 height 10
click at [693, 366] on icon "Open messaging window" at bounding box center [694, 367] width 15 height 12
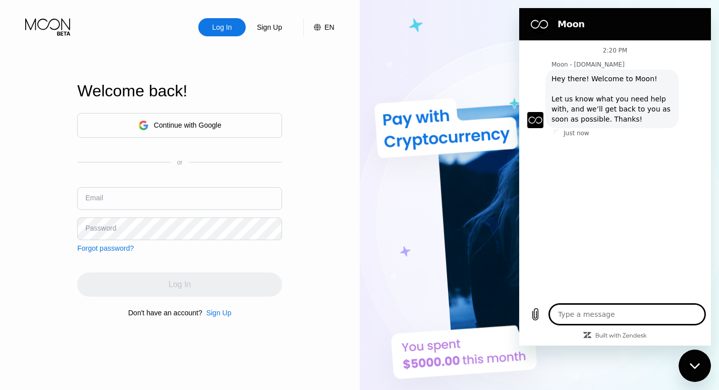
type textarea "x"
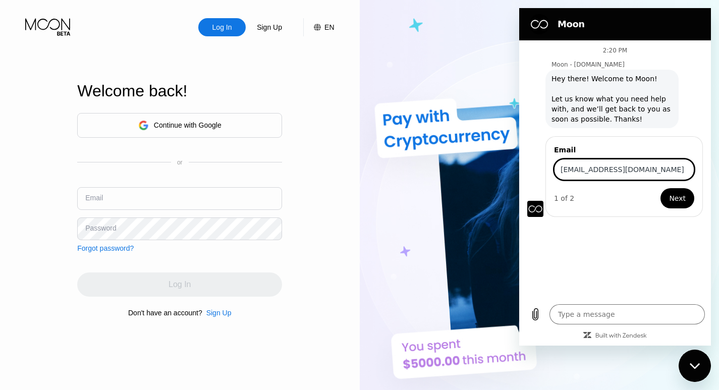
type input "[EMAIL_ADDRESS][DOMAIN_NAME]"
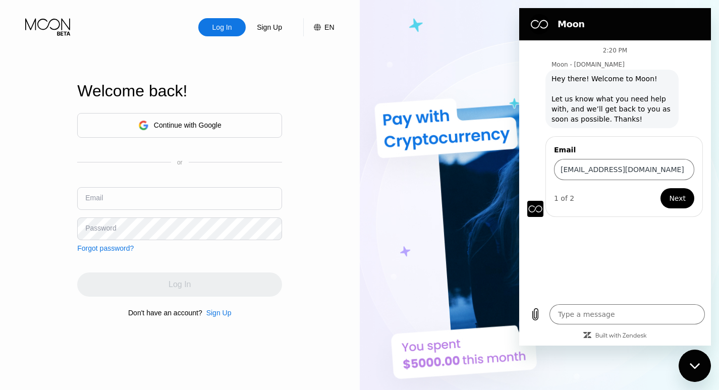
click at [676, 193] on span "Next" at bounding box center [677, 198] width 17 height 12
type textarea "x"
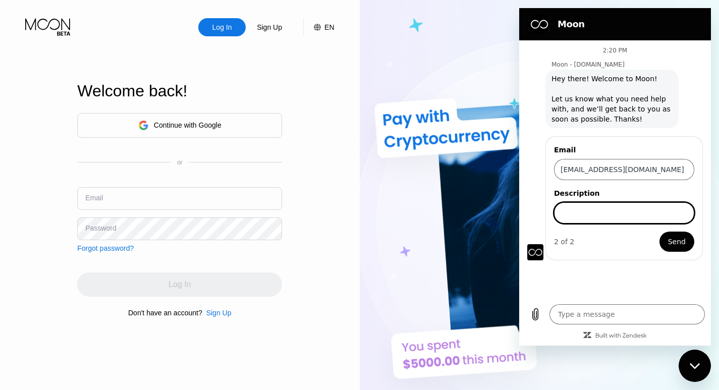
click at [627, 206] on input "Description" at bounding box center [624, 212] width 140 height 21
type input "btc topup"
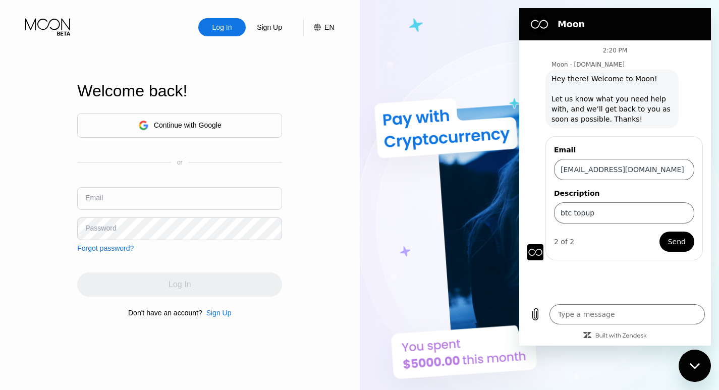
click at [680, 244] on span "Send" at bounding box center [677, 242] width 18 height 12
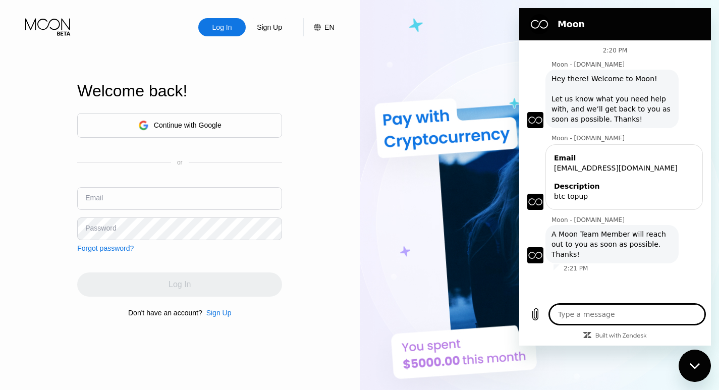
type textarea "x"
click at [169, 291] on div "Log In" at bounding box center [179, 284] width 205 height 24
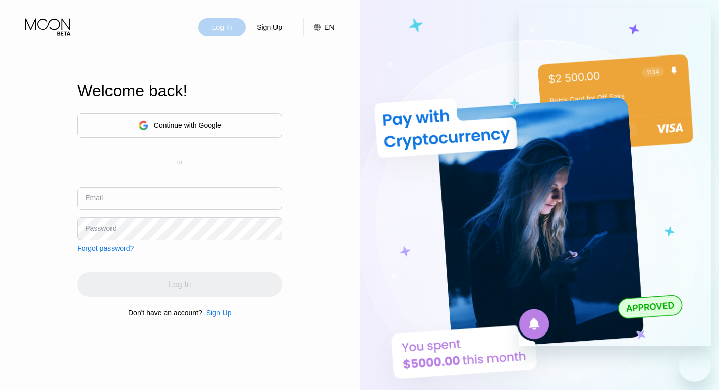
click at [235, 25] on div "Log In" at bounding box center [221, 27] width 47 height 18
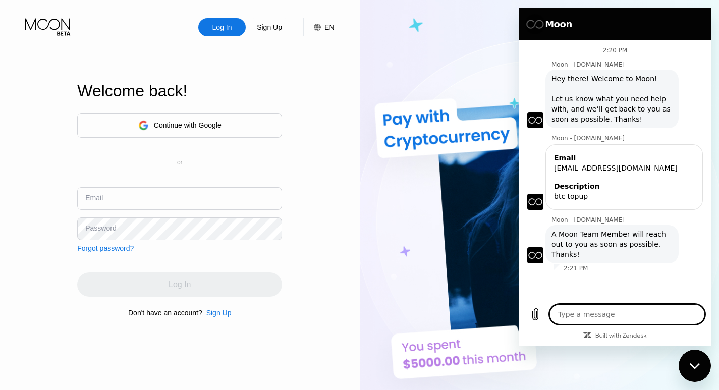
click at [576, 314] on textarea at bounding box center [626, 314] width 155 height 20
type textarea "h"
type textarea "x"
type textarea "hi"
type textarea "x"
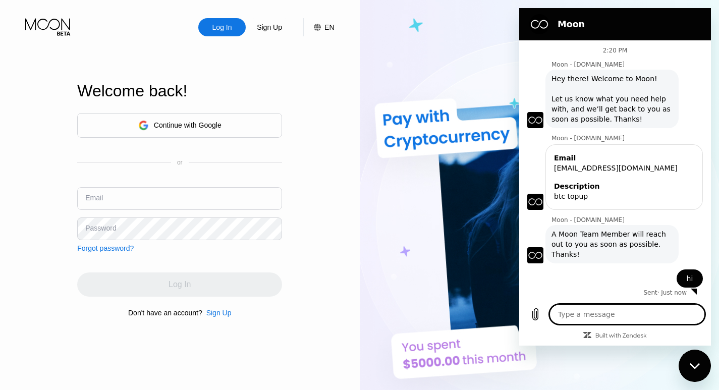
type textarea "x"
click at [121, 198] on input "text" at bounding box center [179, 198] width 205 height 23
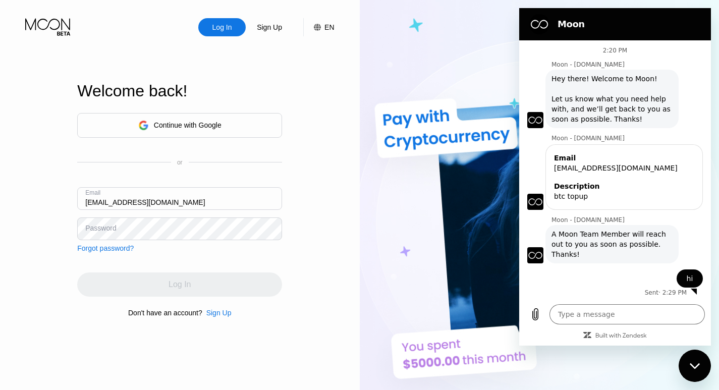
click at [113, 224] on div "Password" at bounding box center [100, 228] width 31 height 8
click at [335, 192] on div "Log In Sign Up EN Language Select an item Save Welcome back! Continue with Goog…" at bounding box center [180, 214] width 360 height 429
click at [217, 284] on div "Log In" at bounding box center [179, 284] width 205 height 24
click at [236, 25] on div "Log In" at bounding box center [221, 27] width 47 height 18
click at [181, 203] on input "[EMAIL_ADDRESS][DOMAIN_NAME]" at bounding box center [179, 198] width 205 height 23
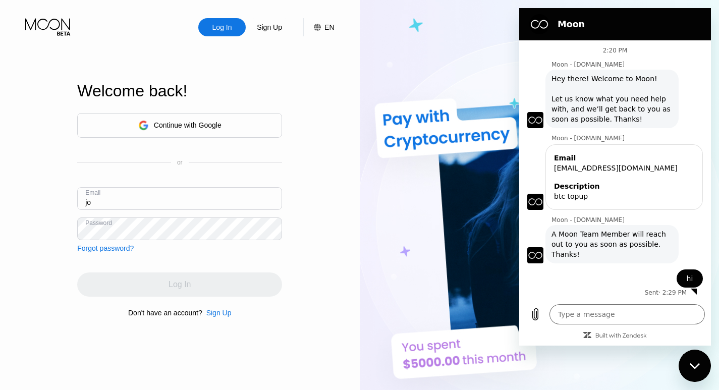
type input "j"
type input "godhelpme2020@hotmail.com"
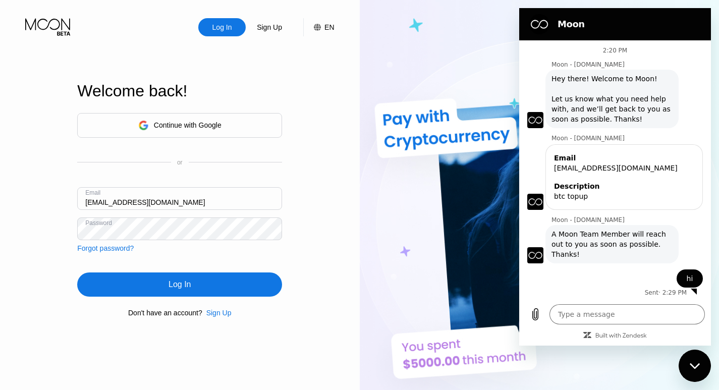
click at [338, 183] on div "Log In Sign Up EN Language Select an item Save Welcome back! Continue with Goog…" at bounding box center [180, 214] width 360 height 429
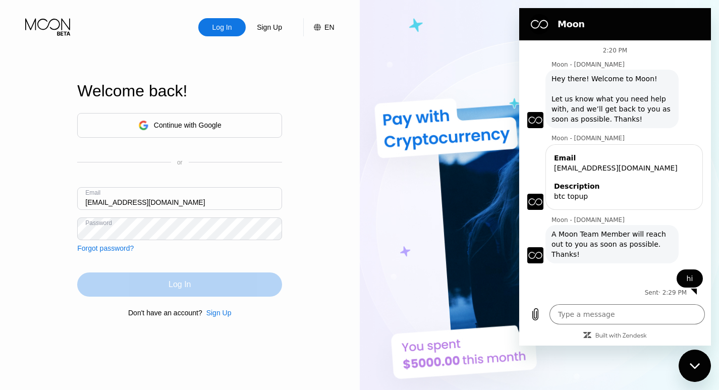
click at [205, 279] on div "Log In" at bounding box center [179, 284] width 205 height 24
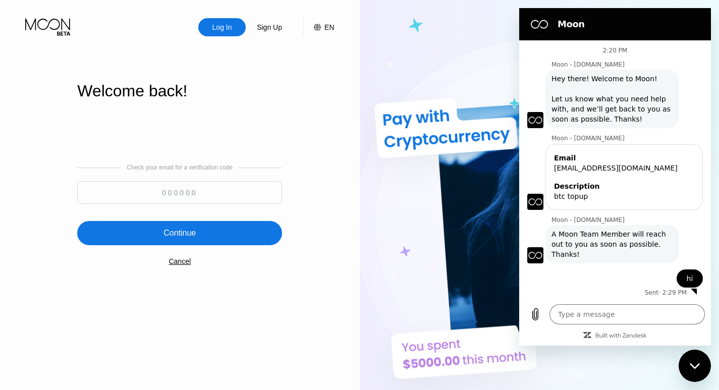
type textarea "x"
click at [260, 23] on div "Sign Up" at bounding box center [269, 27] width 27 height 10
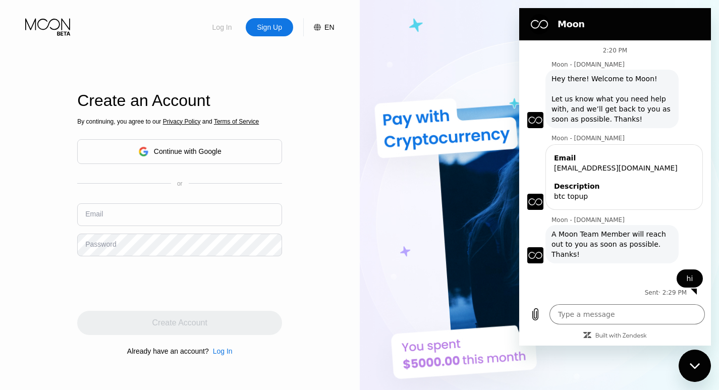
click at [224, 31] on div "Log In" at bounding box center [222, 27] width 22 height 10
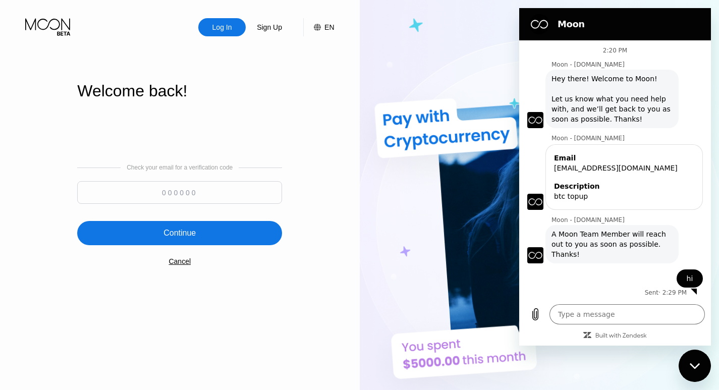
click at [181, 263] on div "Cancel" at bounding box center [180, 261] width 22 height 8
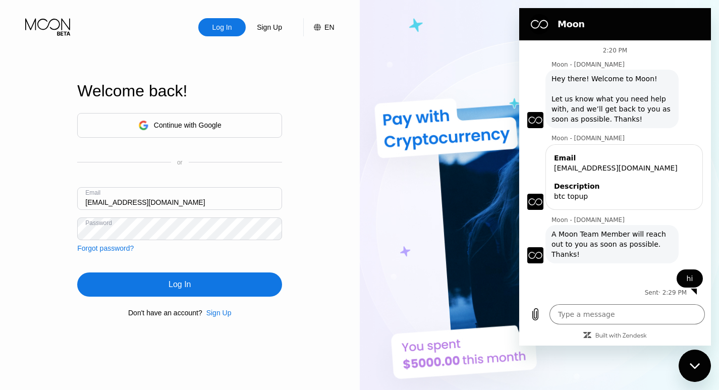
click at [200, 197] on input "godhelpme2020@hotmail.com" at bounding box center [179, 198] width 205 height 23
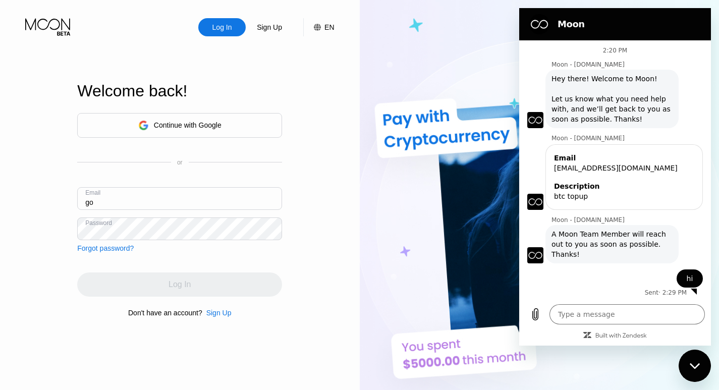
type input "g"
click at [158, 194] on input "text" at bounding box center [179, 198] width 205 height 23
type input "[EMAIL_ADDRESS][DOMAIN_NAME]"
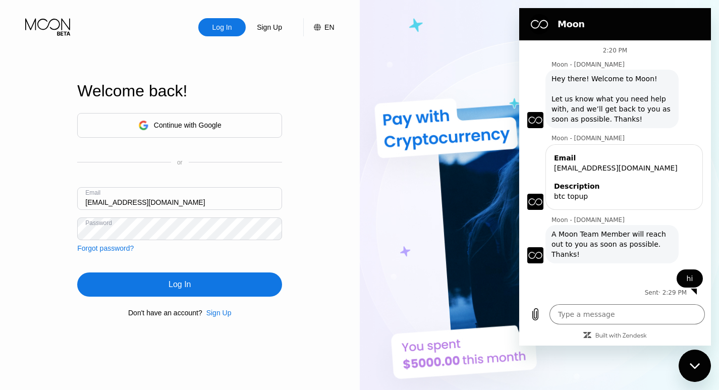
click at [326, 196] on div "Log In Sign Up EN Language Select an item Save Welcome back! Continue with Goog…" at bounding box center [180, 214] width 360 height 429
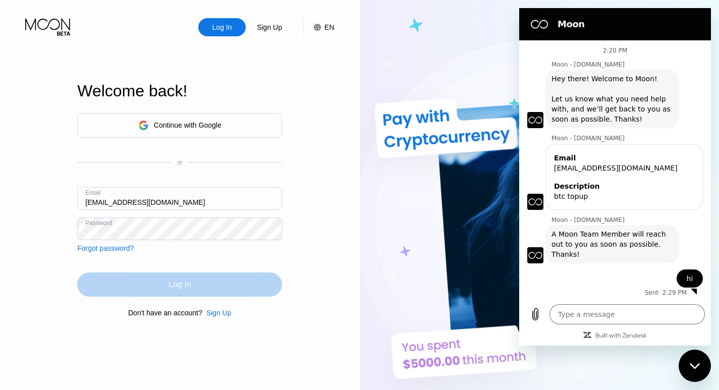
click at [168, 285] on div "Log In" at bounding box center [179, 284] width 205 height 24
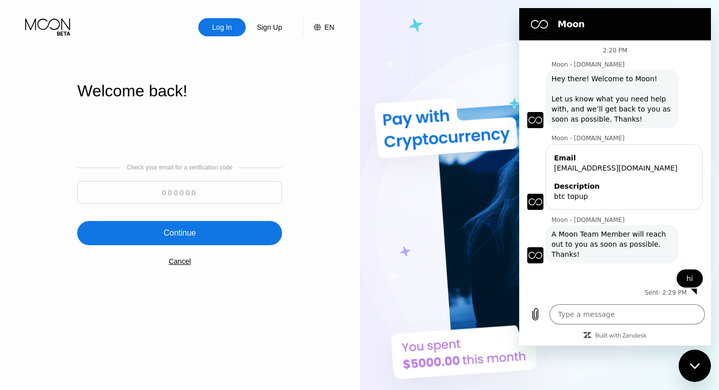
type textarea "x"
paste input "379035"
type input "379035"
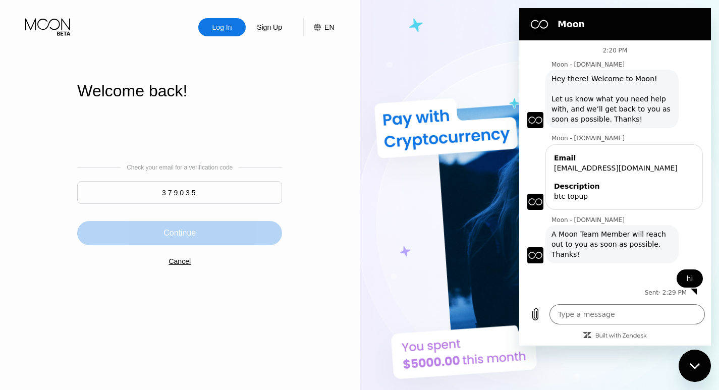
click at [189, 238] on div "Continue" at bounding box center [179, 233] width 32 height 10
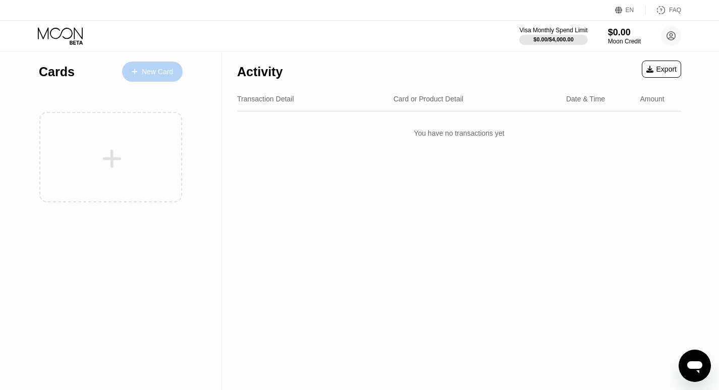
click at [165, 69] on div "New Card" at bounding box center [157, 72] width 31 height 9
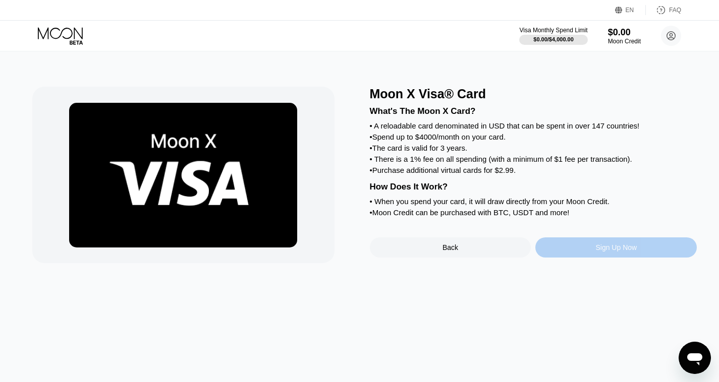
click at [611, 252] on div "Sign Up Now" at bounding box center [615, 248] width 41 height 8
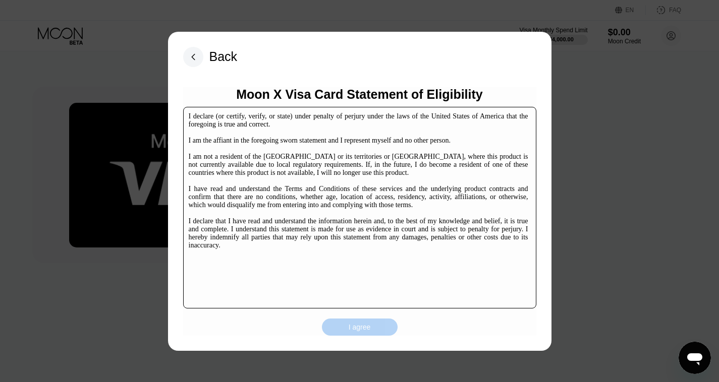
click at [356, 330] on div "I agree" at bounding box center [360, 327] width 22 height 9
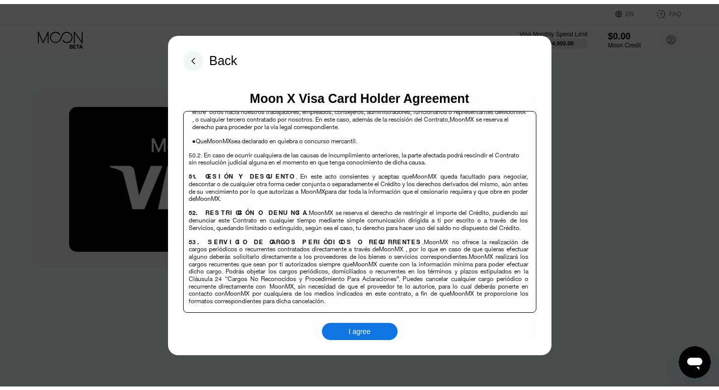
scroll to position [6552, 0]
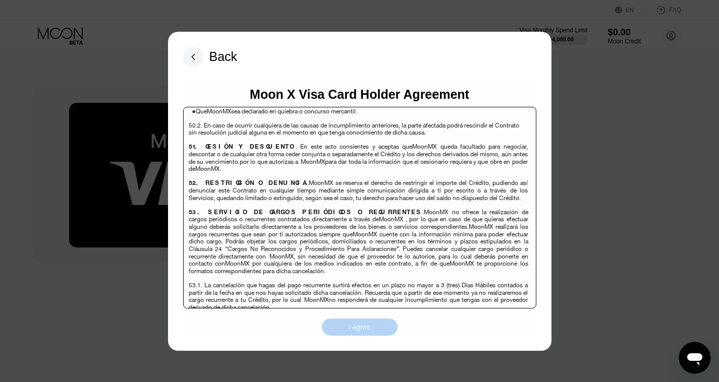
click at [355, 324] on div "I agree" at bounding box center [360, 327] width 22 height 9
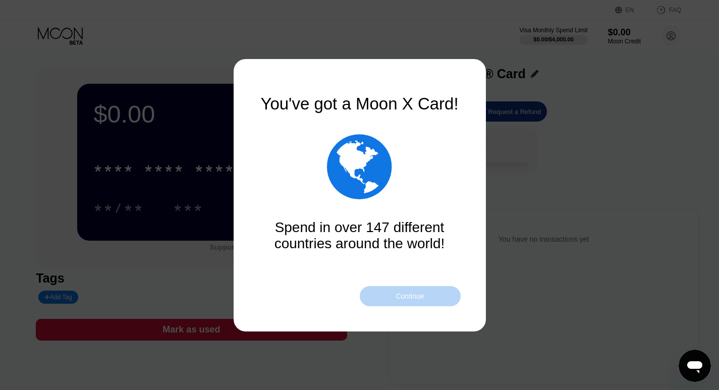
click at [399, 296] on div "Continue" at bounding box center [410, 296] width 28 height 8
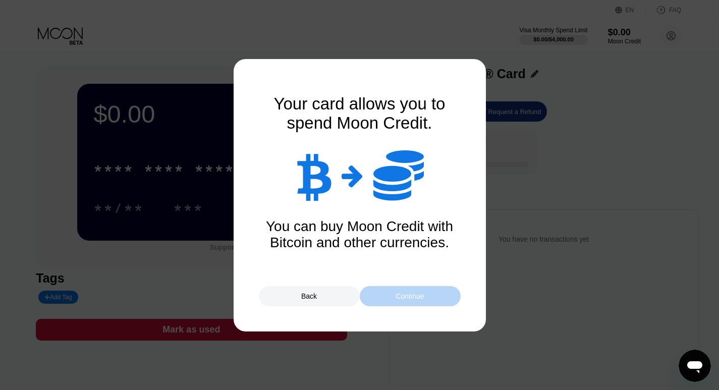
click at [406, 296] on div "Continue" at bounding box center [410, 296] width 28 height 8
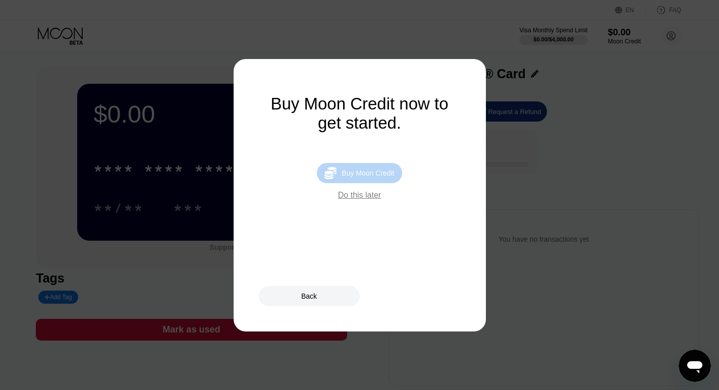
click at [358, 174] on div "Buy Moon Credit" at bounding box center [368, 173] width 52 height 8
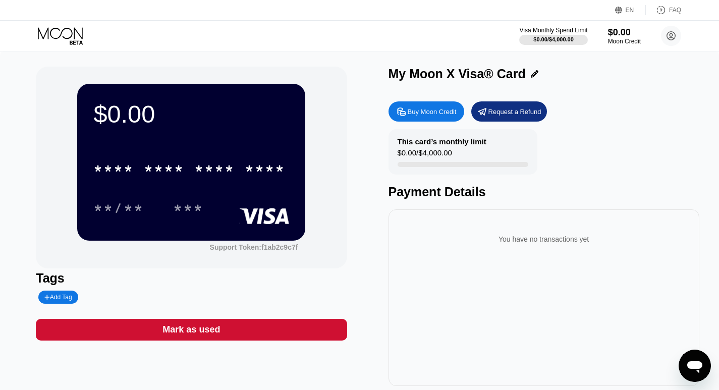
type input "0"
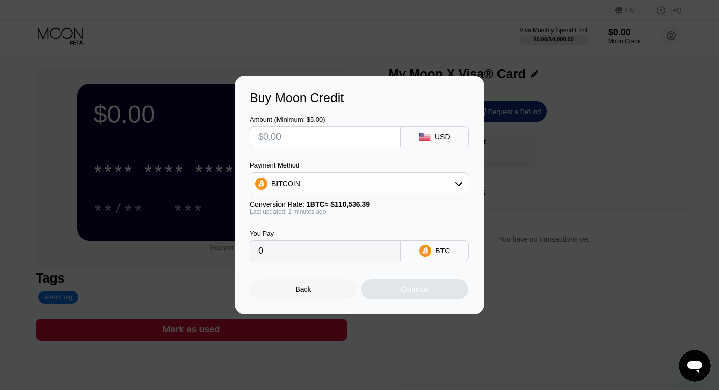
click at [293, 137] on input "text" at bounding box center [325, 137] width 134 height 20
type input "$5"
type input "0.00004524"
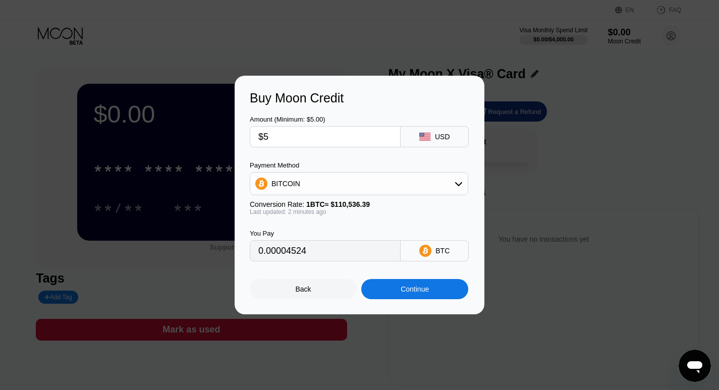
type input "$5"
click at [420, 293] on div "Continue" at bounding box center [415, 289] width 28 height 8
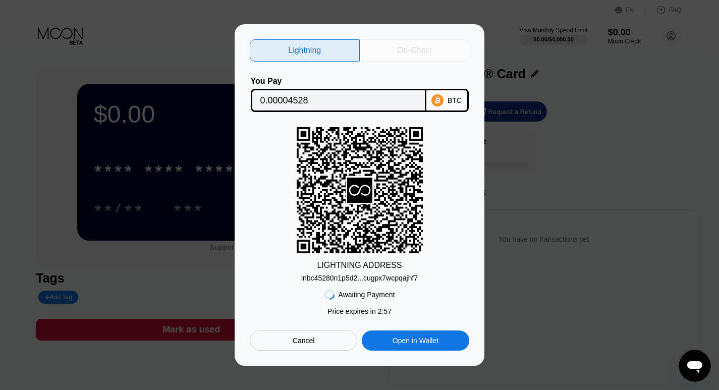
click at [411, 47] on div "On-Chain" at bounding box center [414, 50] width 34 height 10
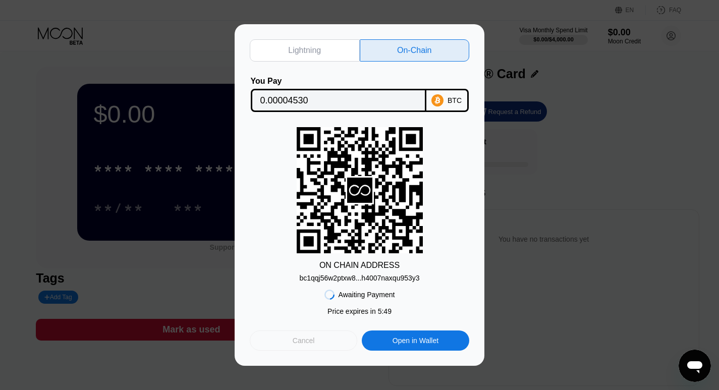
click at [322, 341] on div "Cancel" at bounding box center [303, 340] width 107 height 20
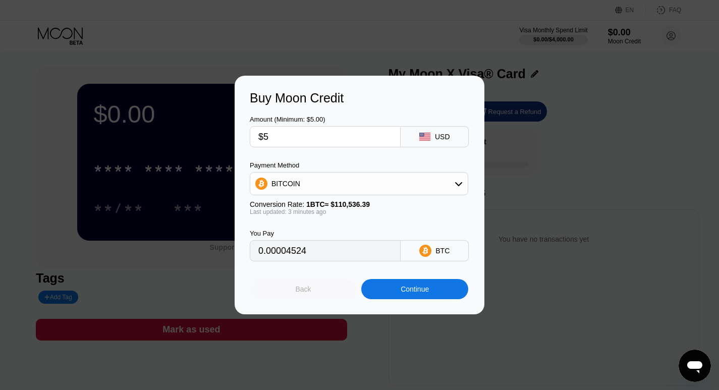
click at [303, 290] on div "Back" at bounding box center [304, 289] width 16 height 8
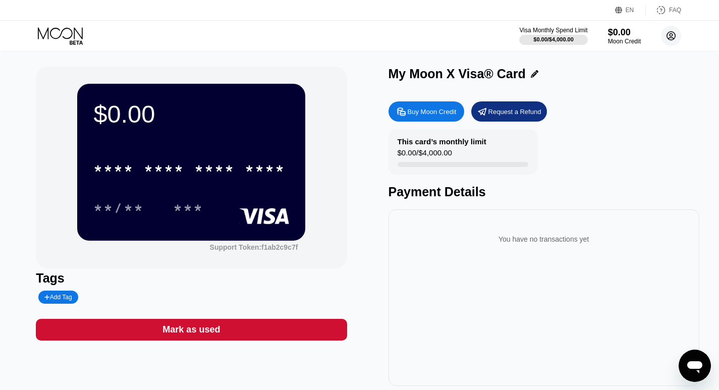
click at [671, 37] on icon at bounding box center [672, 36] width 6 height 6
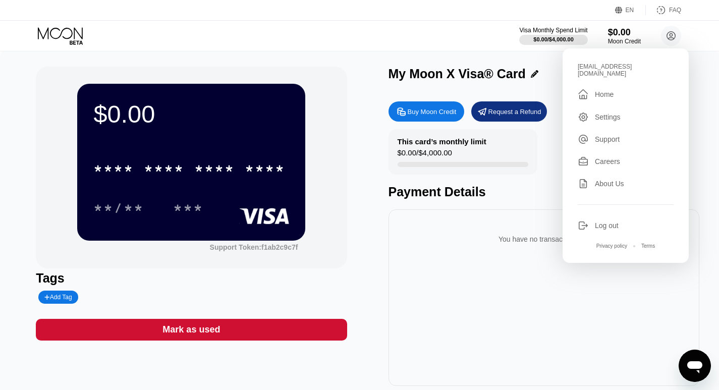
click at [613, 221] on div "Log out" at bounding box center [607, 225] width 24 height 8
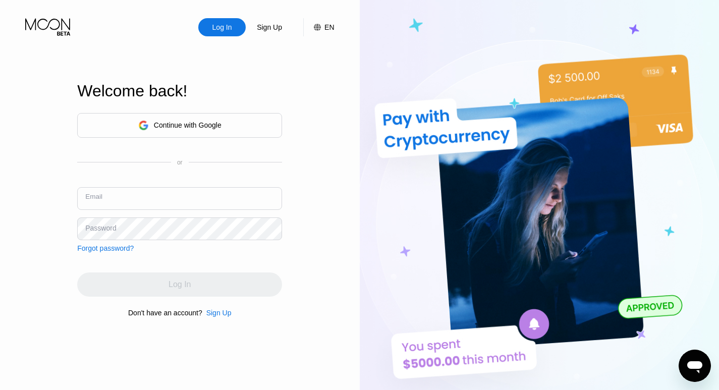
click at [201, 198] on input "text" at bounding box center [179, 198] width 205 height 23
type input "[EMAIL_ADDRESS][DOMAIN_NAME]"
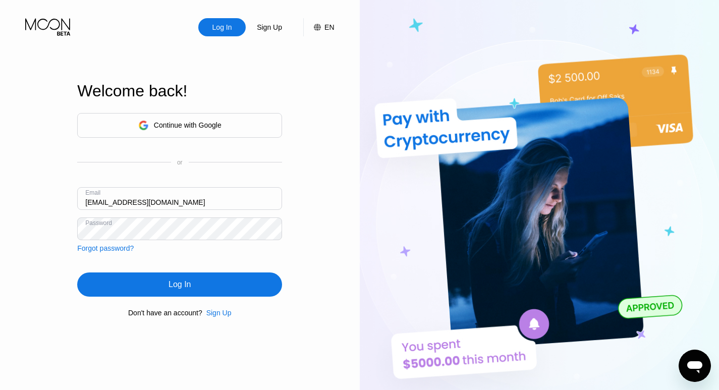
click at [307, 187] on div "Log In Sign Up EN Language Select an item Save Welcome back! Continue with Goog…" at bounding box center [180, 214] width 360 height 429
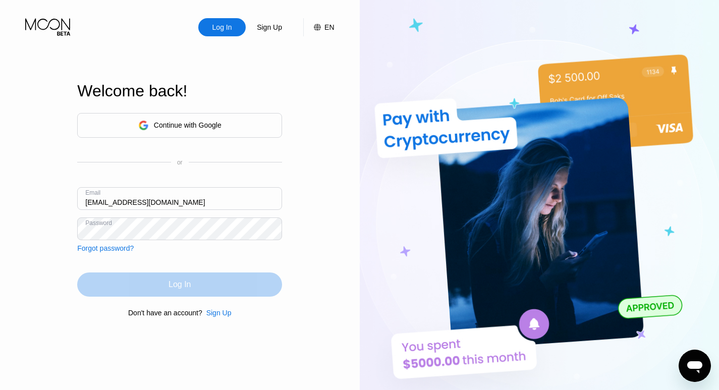
click at [198, 288] on div "Log In" at bounding box center [179, 284] width 205 height 24
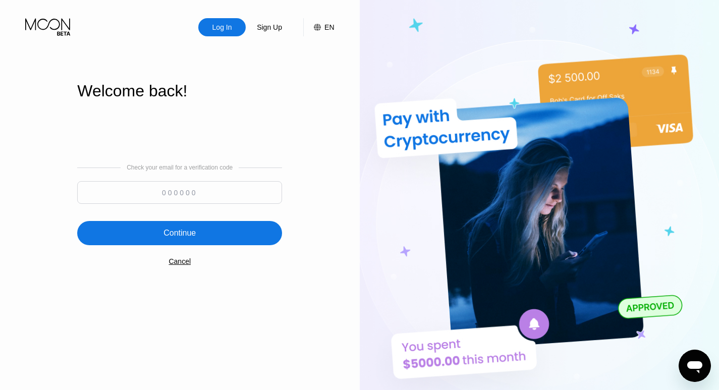
paste input "123688"
type input "123688"
click at [169, 233] on div "Continue" at bounding box center [179, 233] width 32 height 10
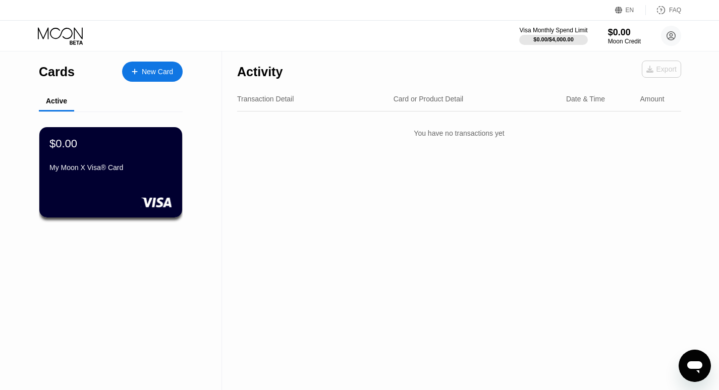
click at [667, 67] on div "Export" at bounding box center [661, 69] width 30 height 8
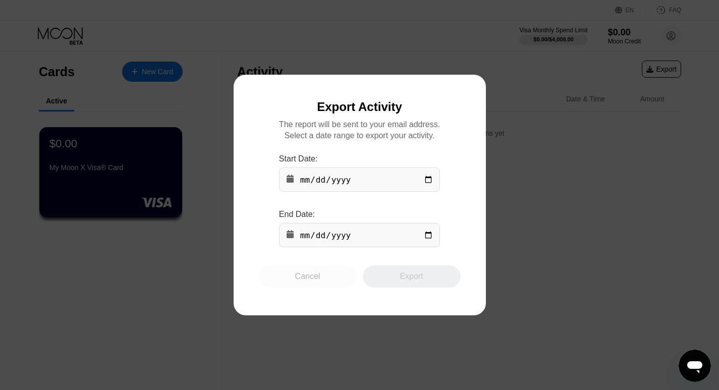
click at [300, 281] on div "Cancel" at bounding box center [307, 276] width 25 height 10
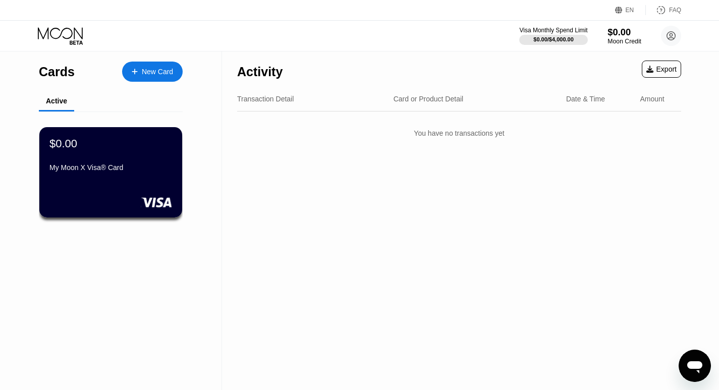
click at [623, 38] on div "Moon Credit" at bounding box center [624, 41] width 34 height 7
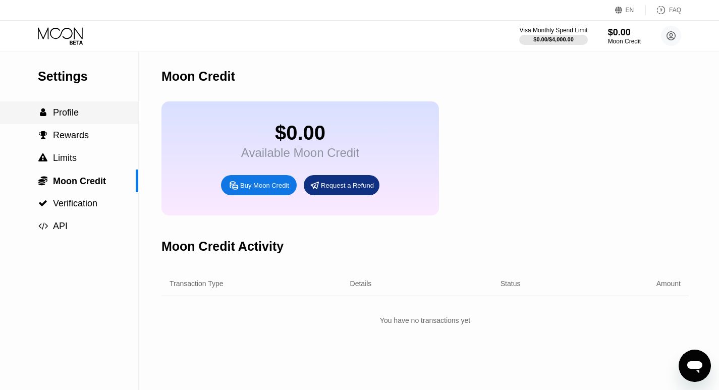
click at [63, 114] on span "Profile" at bounding box center [66, 112] width 26 height 10
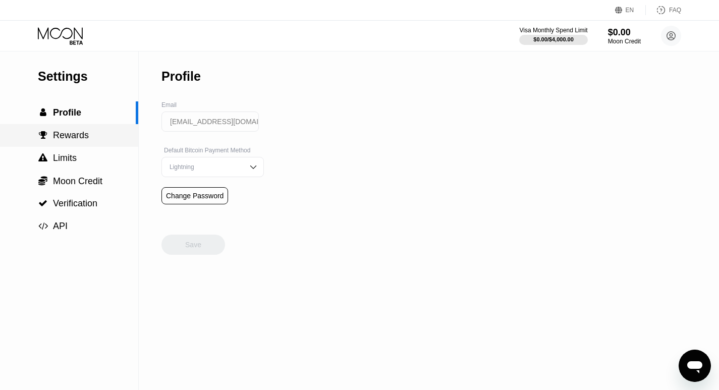
click at [62, 131] on div " Rewards" at bounding box center [69, 135] width 138 height 23
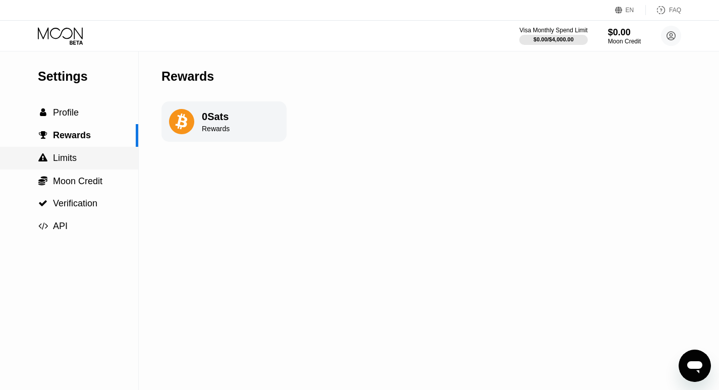
click at [58, 153] on div " Limits" at bounding box center [69, 158] width 138 height 23
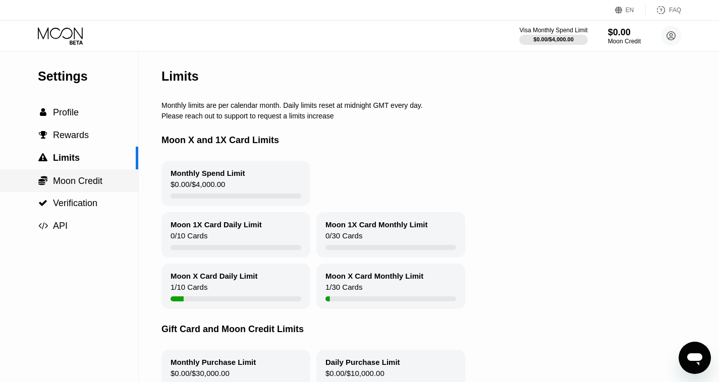
click at [64, 180] on span "Moon Credit" at bounding box center [77, 181] width 49 height 10
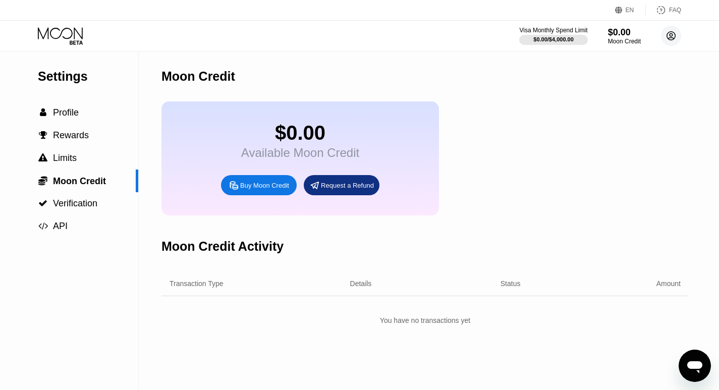
click at [669, 36] on circle at bounding box center [671, 36] width 20 height 20
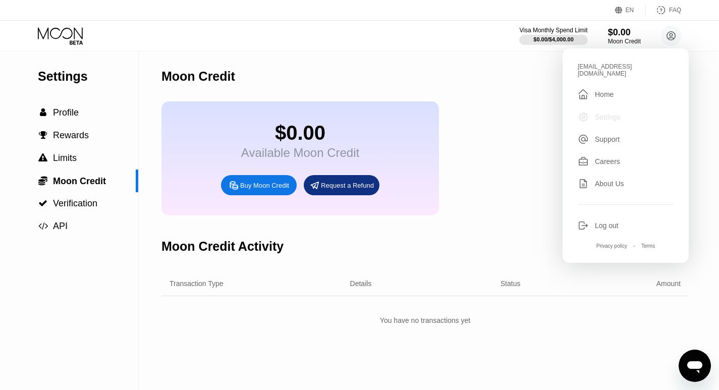
click at [611, 113] on div "Settings" at bounding box center [608, 117] width 26 height 8
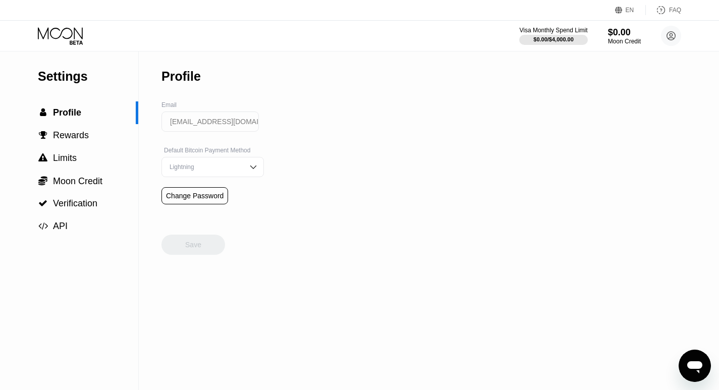
click at [248, 171] on img at bounding box center [253, 167] width 10 height 10
click at [179, 211] on div "On-Chain" at bounding box center [212, 207] width 91 height 7
click at [190, 245] on div "Save" at bounding box center [193, 244] width 16 height 9
click at [673, 32] on icon at bounding box center [671, 36] width 9 height 9
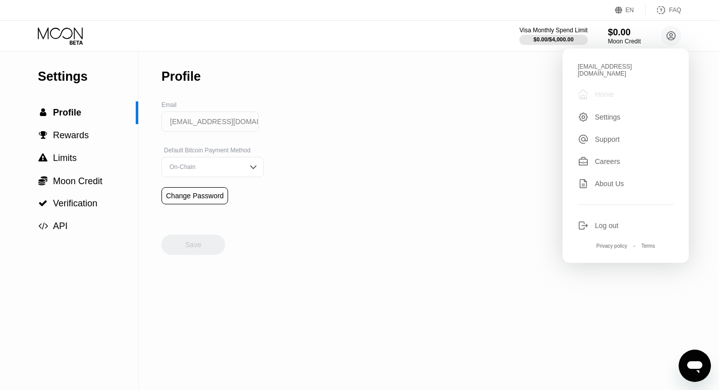
click at [601, 90] on div "Home" at bounding box center [604, 94] width 19 height 8
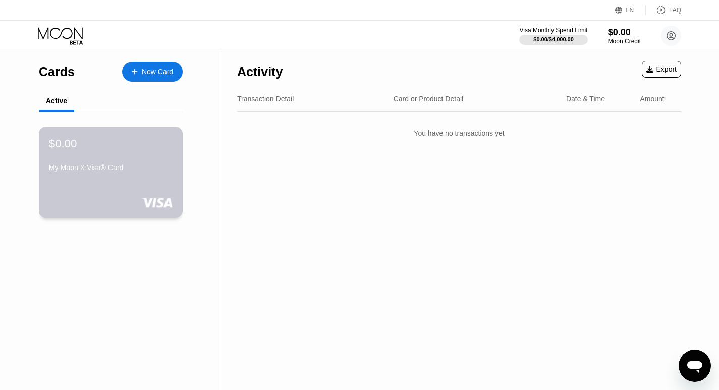
click at [123, 150] on div "$0.00" at bounding box center [111, 143] width 124 height 13
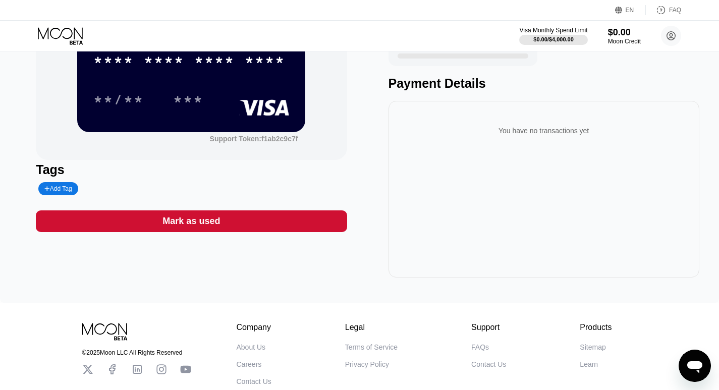
scroll to position [29, 0]
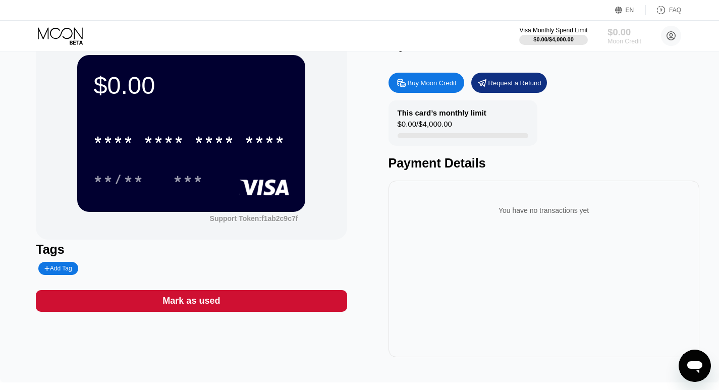
click at [619, 36] on div "$0.00" at bounding box center [624, 32] width 34 height 11
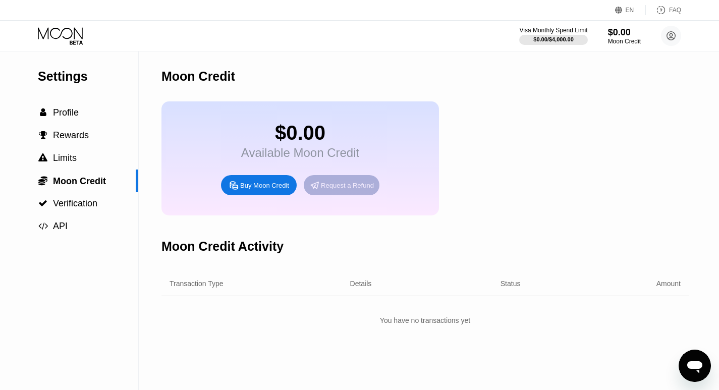
click at [348, 190] on div "Request a Refund" at bounding box center [347, 185] width 53 height 9
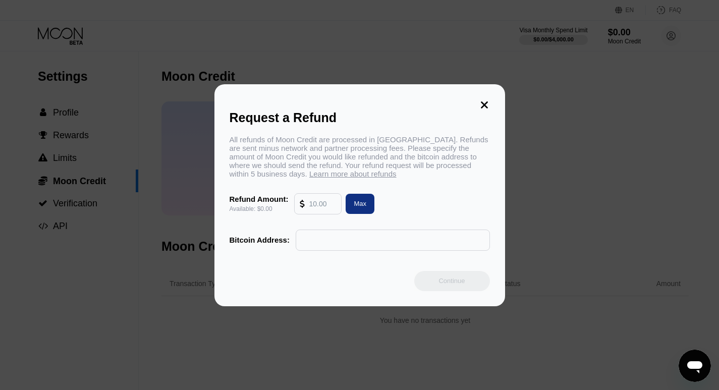
click at [319, 208] on input "text" at bounding box center [322, 204] width 27 height 20
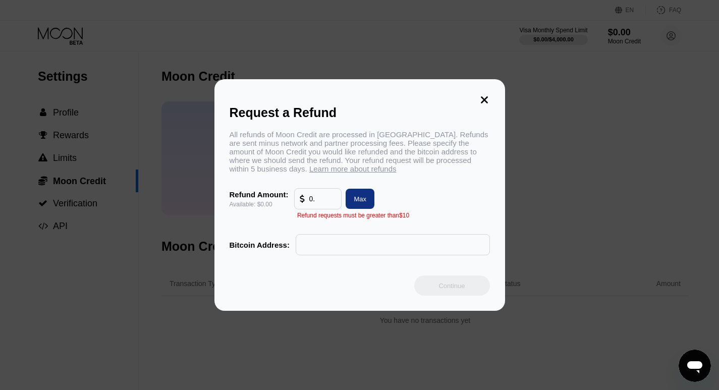
type input "0"
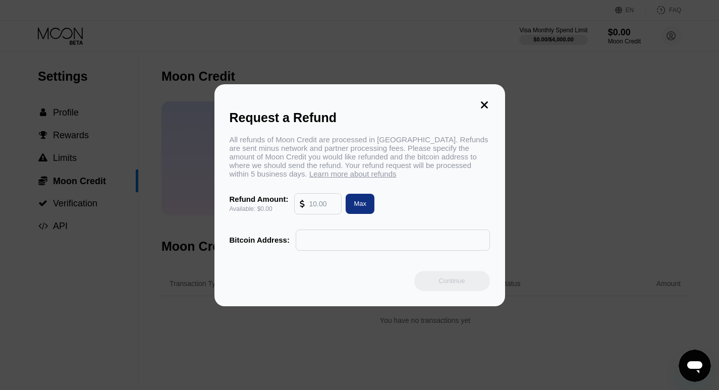
click at [483, 101] on icon at bounding box center [484, 104] width 7 height 7
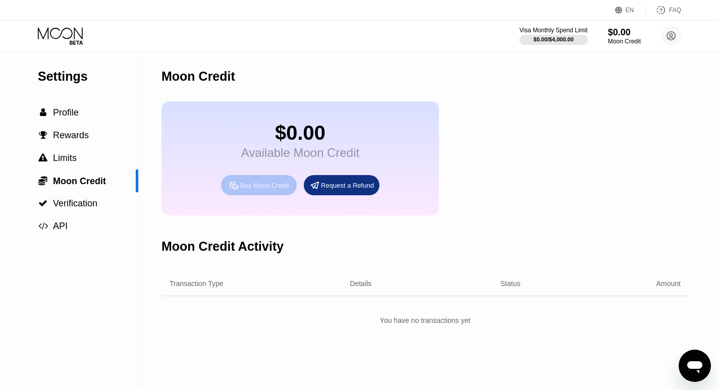
click at [272, 190] on div "Buy Moon Credit" at bounding box center [264, 185] width 49 height 9
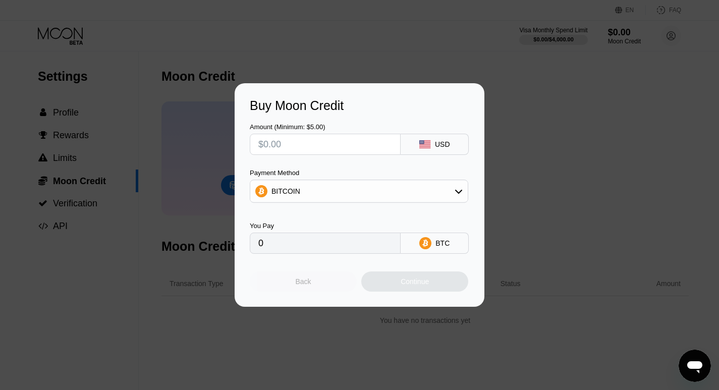
click at [309, 284] on div "Back" at bounding box center [304, 281] width 16 height 8
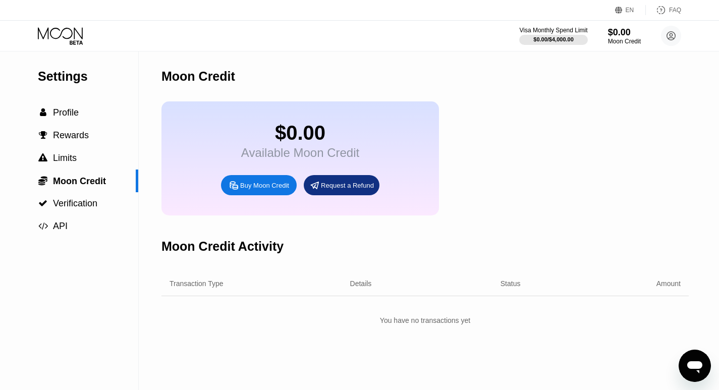
click at [268, 190] on div "Buy Moon Credit" at bounding box center [264, 185] width 49 height 9
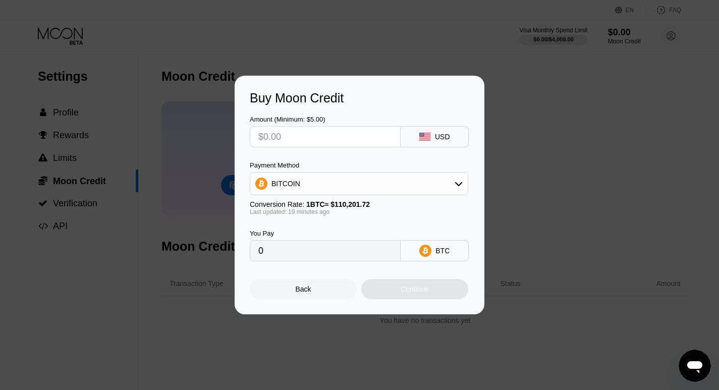
click at [552, 133] on div "Buy Moon Credit Amount (Minimum: $5.00) USD Payment Method BITCOIN Conversion R…" at bounding box center [359, 195] width 719 height 239
click at [297, 292] on div "Back" at bounding box center [304, 289] width 16 height 8
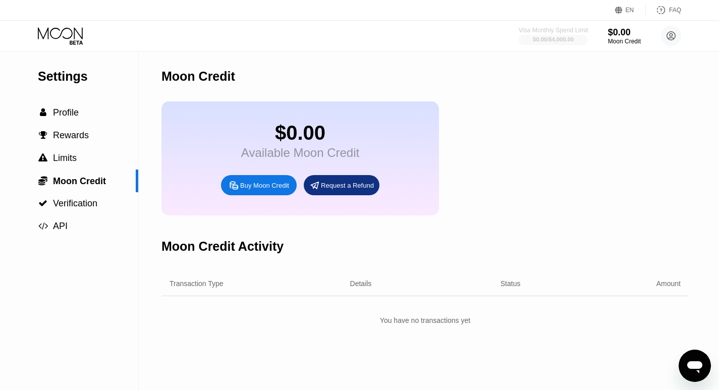
click at [551, 32] on div "Visa Monthly Spend Limit" at bounding box center [554, 30] width 70 height 7
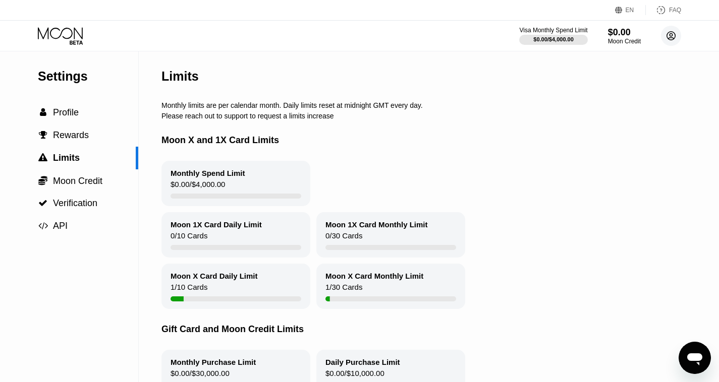
click at [669, 35] on circle at bounding box center [671, 36] width 20 height 20
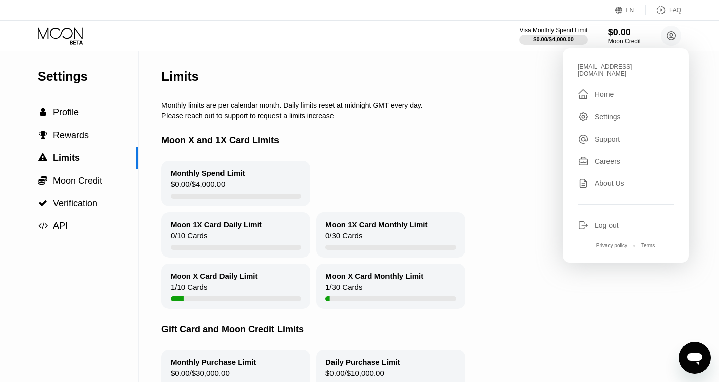
click at [511, 133] on div "Moon X and 1X Card Limits" at bounding box center [448, 140] width 575 height 41
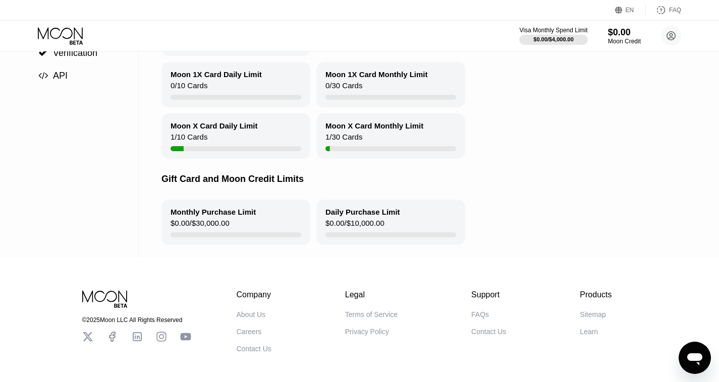
scroll to position [151, 0]
click at [385, 78] on div "Moon 1X Card Monthly Limit" at bounding box center [376, 73] width 102 height 9
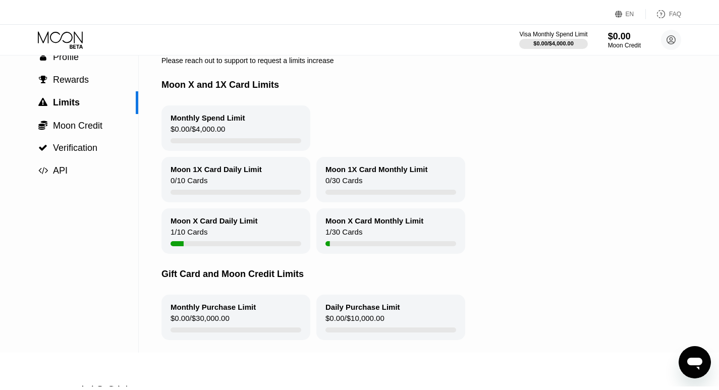
scroll to position [0, 0]
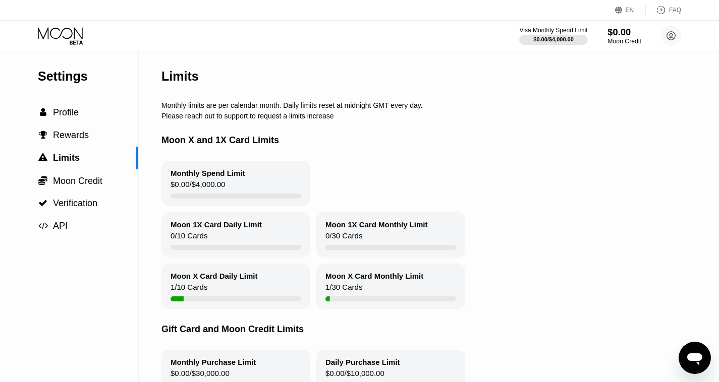
click at [631, 39] on div "Moon Credit" at bounding box center [624, 41] width 34 height 7
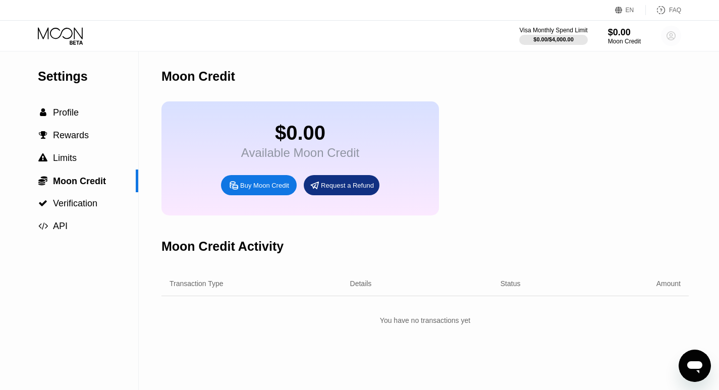
click at [671, 38] on icon at bounding box center [672, 36] width 6 height 6
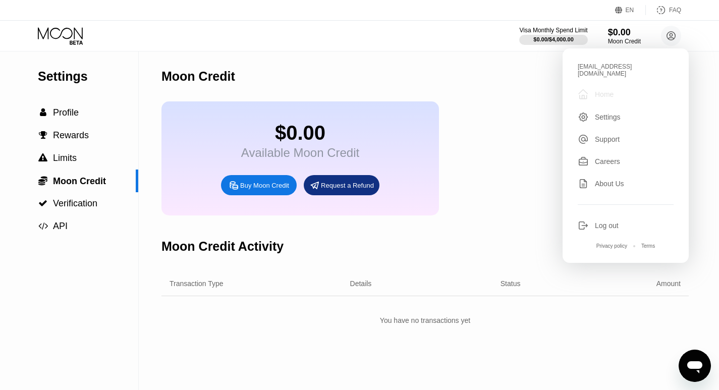
click at [609, 90] on div "Home" at bounding box center [604, 94] width 19 height 8
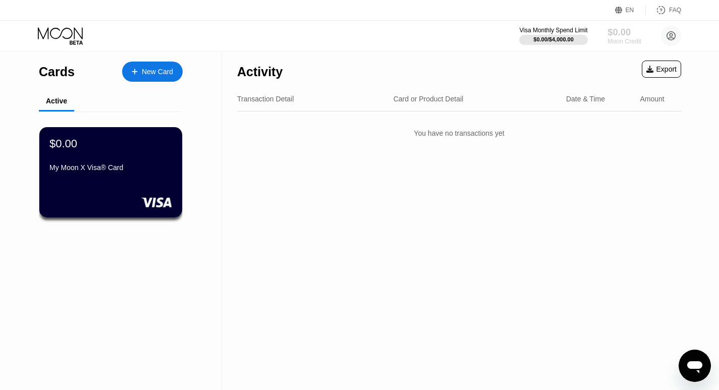
click at [626, 39] on div "Moon Credit" at bounding box center [624, 41] width 34 height 7
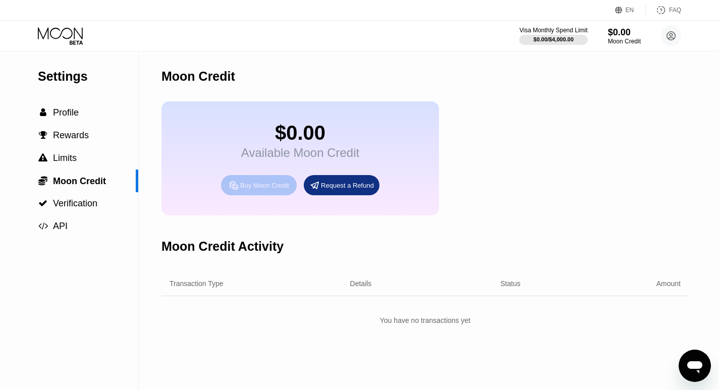
click at [288, 189] on div "Buy Moon Credit" at bounding box center [264, 185] width 49 height 9
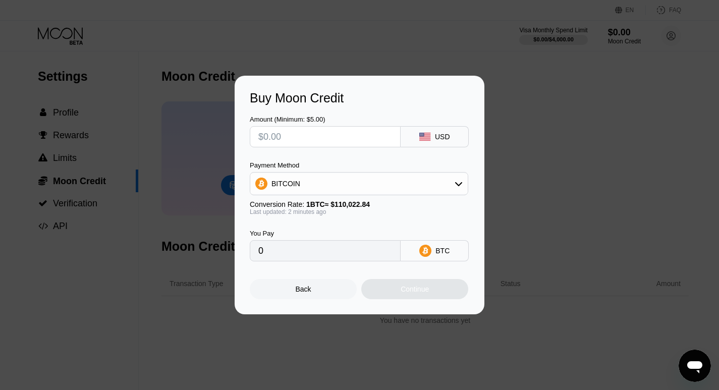
click at [267, 131] on input "text" at bounding box center [325, 137] width 134 height 20
type input "$5"
type input "0.00004545"
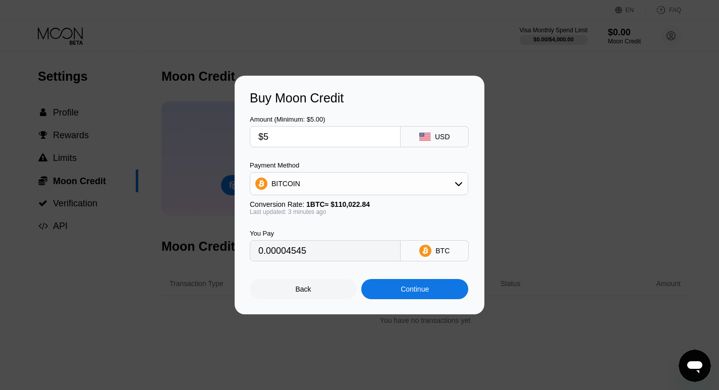
type input "$5"
click at [412, 291] on div "Continue" at bounding box center [415, 289] width 28 height 8
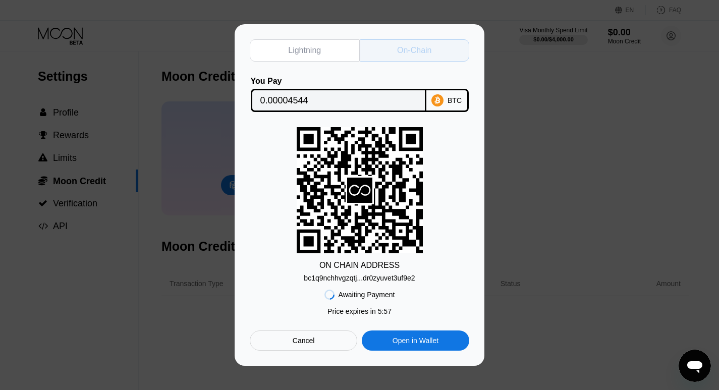
click at [410, 48] on div "On-Chain" at bounding box center [414, 50] width 34 height 10
click at [388, 278] on div "bc1q9nchhvgzqtj...dr0zyuvet3uf9e2" at bounding box center [359, 278] width 111 height 8
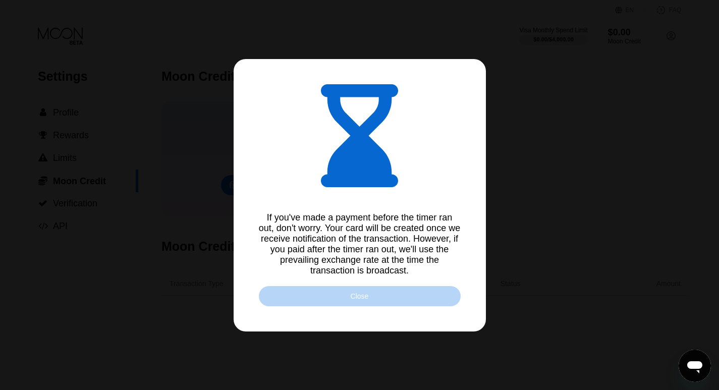
click at [427, 299] on div "Close" at bounding box center [360, 296] width 202 height 20
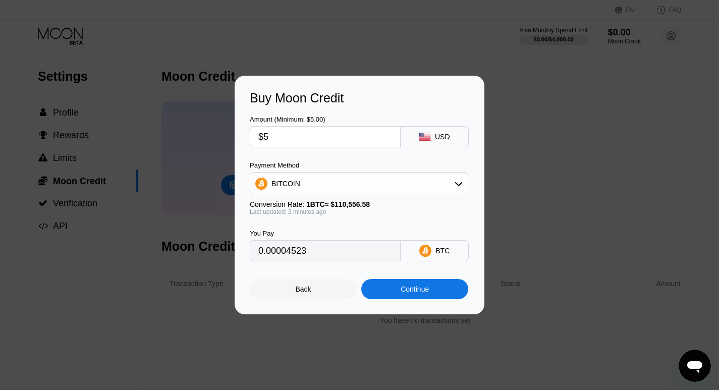
type input "0.00004515"
click at [294, 289] on div "Back" at bounding box center [303, 289] width 107 height 20
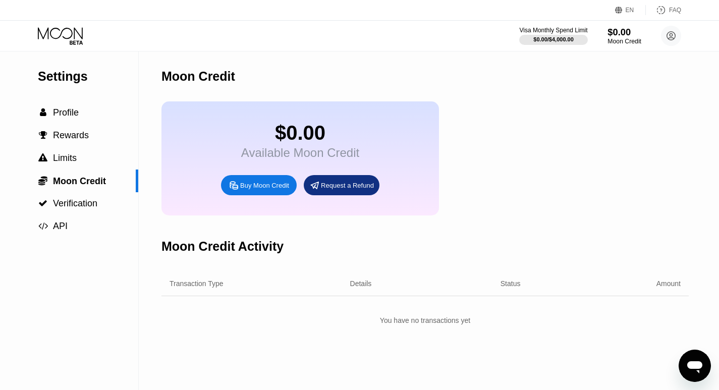
click at [630, 33] on div "$0.00" at bounding box center [624, 32] width 34 height 11
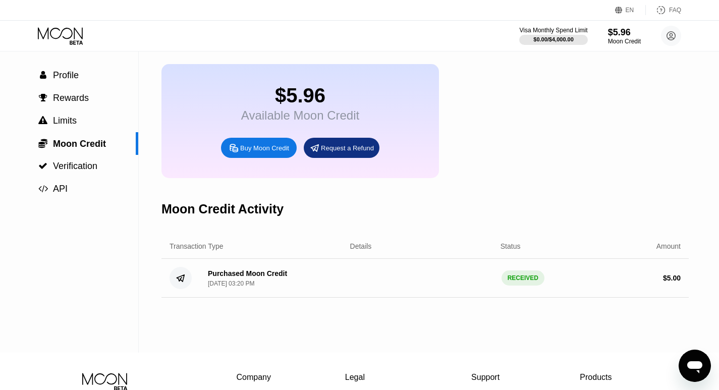
scroll to position [50, 0]
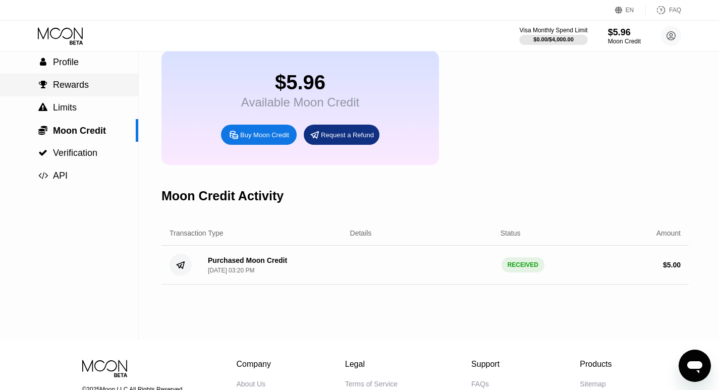
click at [66, 86] on span "Rewards" at bounding box center [71, 85] width 36 height 10
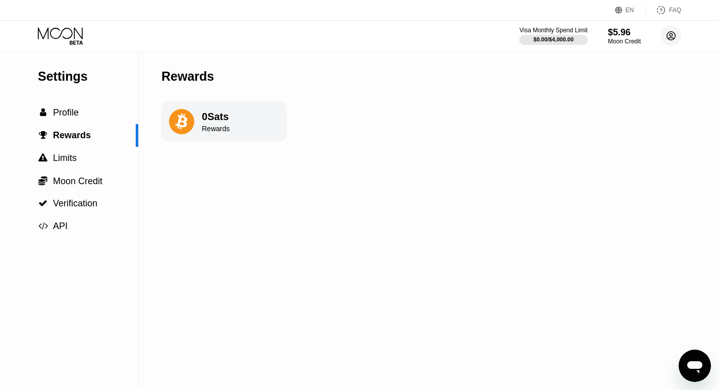
click at [674, 40] on circle at bounding box center [671, 36] width 20 height 20
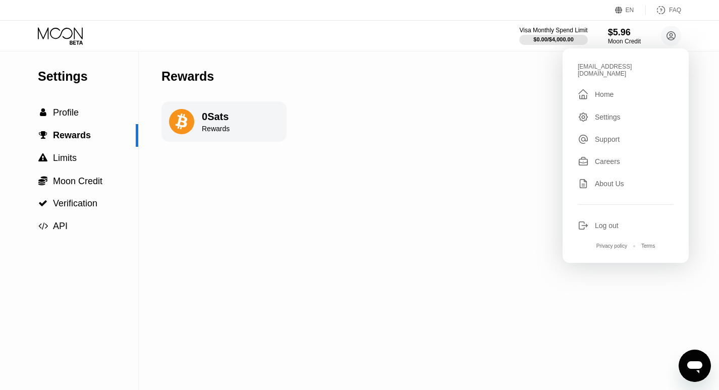
click at [484, 185] on div "Settings  Profile  Rewards  Limits  Moon Credit  Verification  API Reward…" at bounding box center [359, 220] width 719 height 339
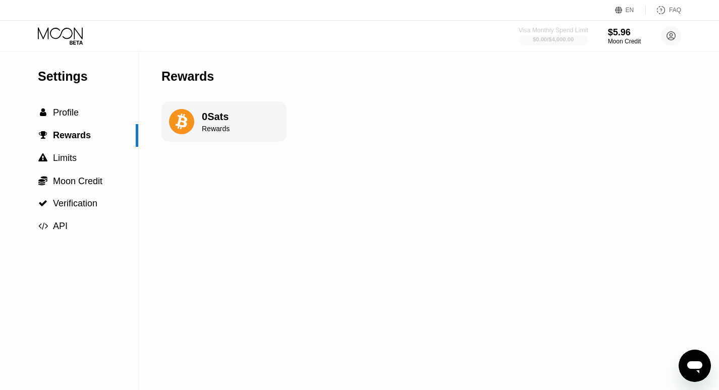
click at [567, 27] on div "Visa Monthly Spend Limit" at bounding box center [554, 30] width 70 height 7
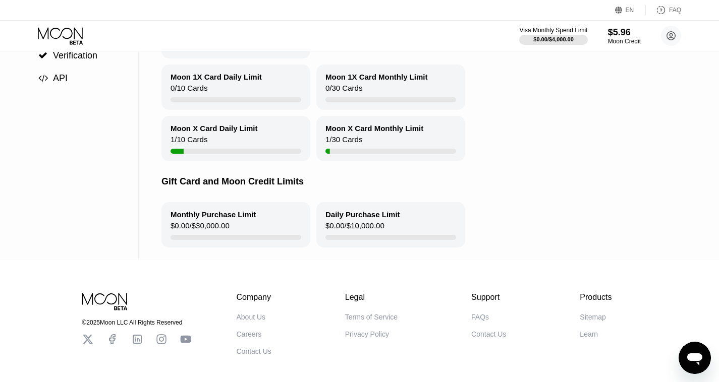
scroll to position [151, 0]
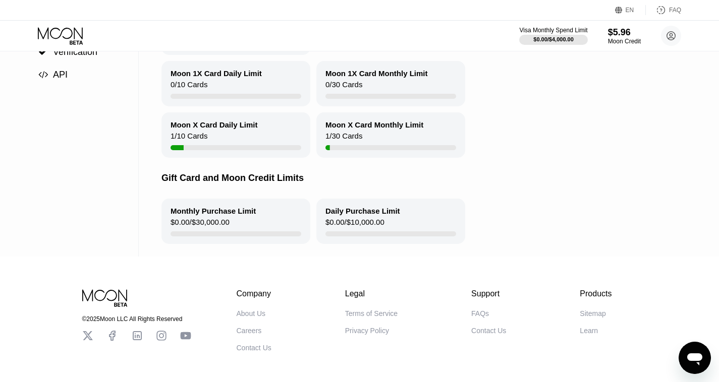
click at [241, 129] on div "Moon X Card Daily Limit" at bounding box center [214, 125] width 87 height 9
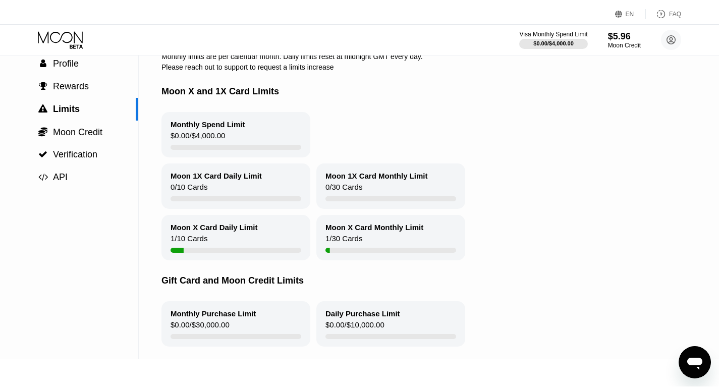
scroll to position [0, 0]
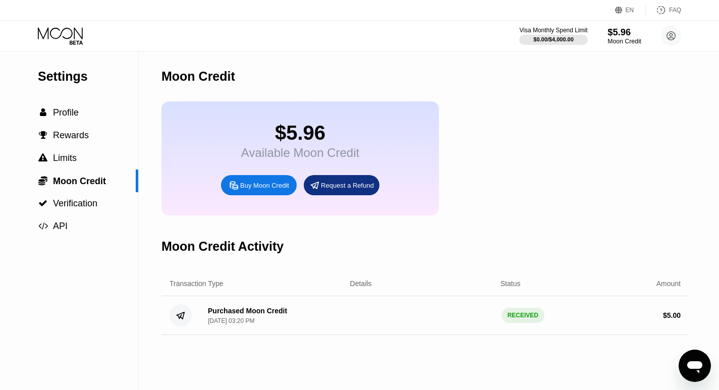
click at [630, 29] on div "$5.96" at bounding box center [624, 32] width 34 height 11
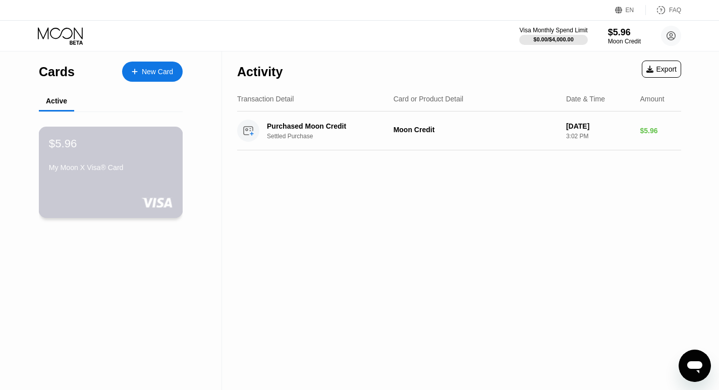
click at [96, 155] on div "$5.96 My Moon X Visa® Card" at bounding box center [111, 156] width 124 height 39
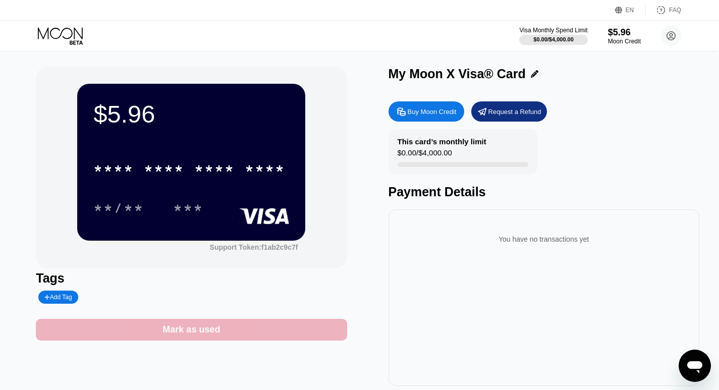
click at [201, 333] on div "Mark as used" at bounding box center [191, 330] width 58 height 12
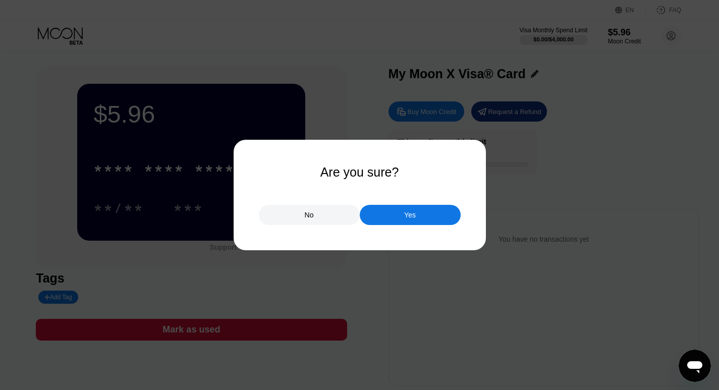
click at [315, 214] on div "No" at bounding box center [309, 215] width 101 height 20
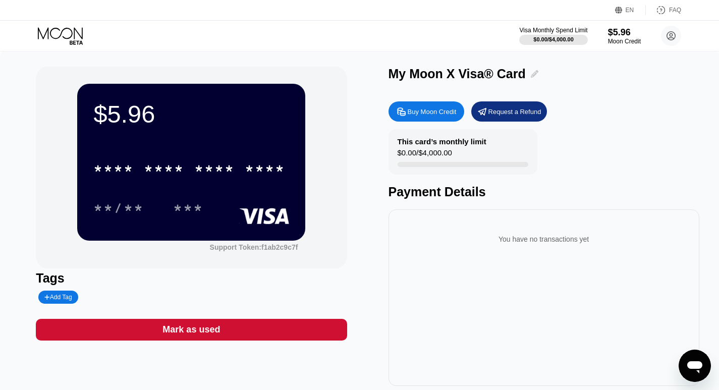
click at [532, 74] on icon at bounding box center [535, 74] width 8 height 8
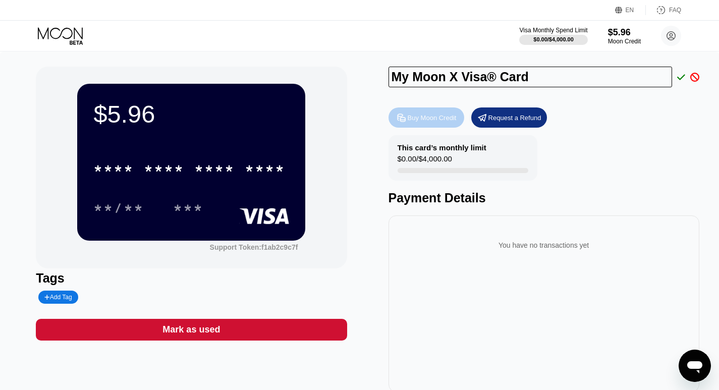
click at [440, 119] on div "Buy Moon Credit" at bounding box center [432, 118] width 49 height 9
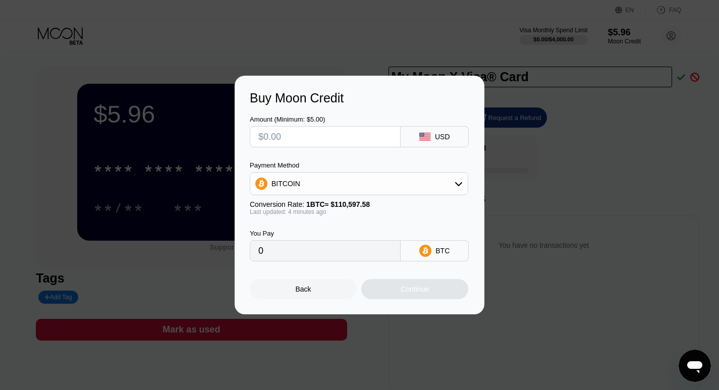
click at [300, 293] on div "Back" at bounding box center [304, 289] width 16 height 8
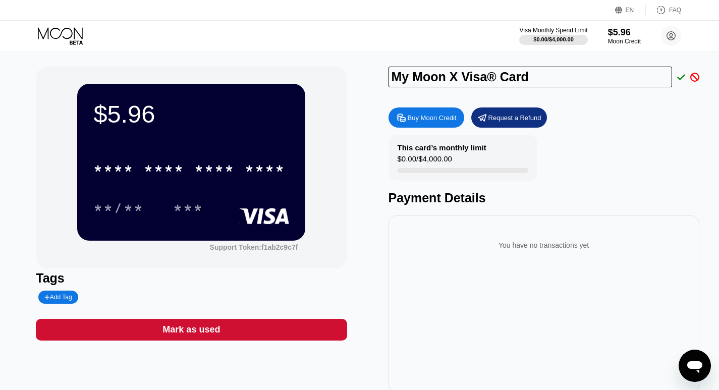
click at [181, 127] on div "$5.96" at bounding box center [191, 114] width 196 height 28
click at [153, 194] on div "* * * * * * * * * * * * **** **/** ***" at bounding box center [191, 178] width 196 height 60
click at [223, 178] on div "* * * *" at bounding box center [214, 170] width 40 height 16
click at [210, 170] on div "* * * *" at bounding box center [214, 170] width 40 height 16
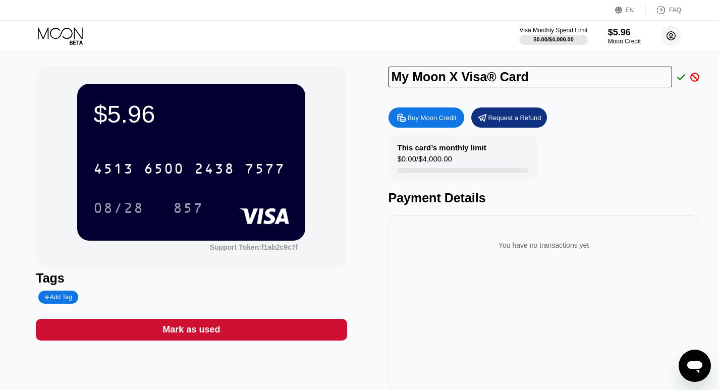
click at [672, 37] on icon at bounding box center [672, 36] width 6 height 6
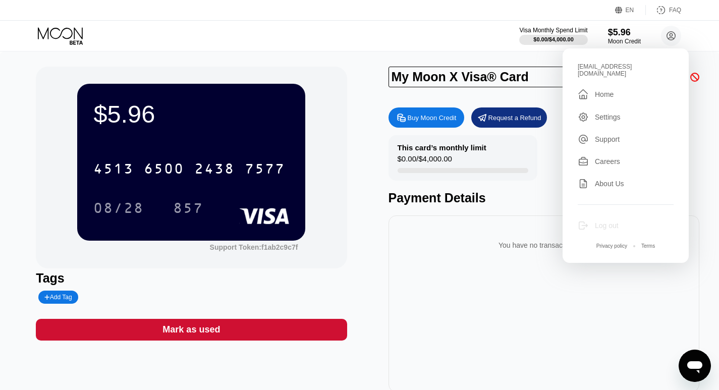
click at [611, 221] on div "Log out" at bounding box center [607, 225] width 24 height 8
